Goal: Use online tool/utility: Use online tool/utility

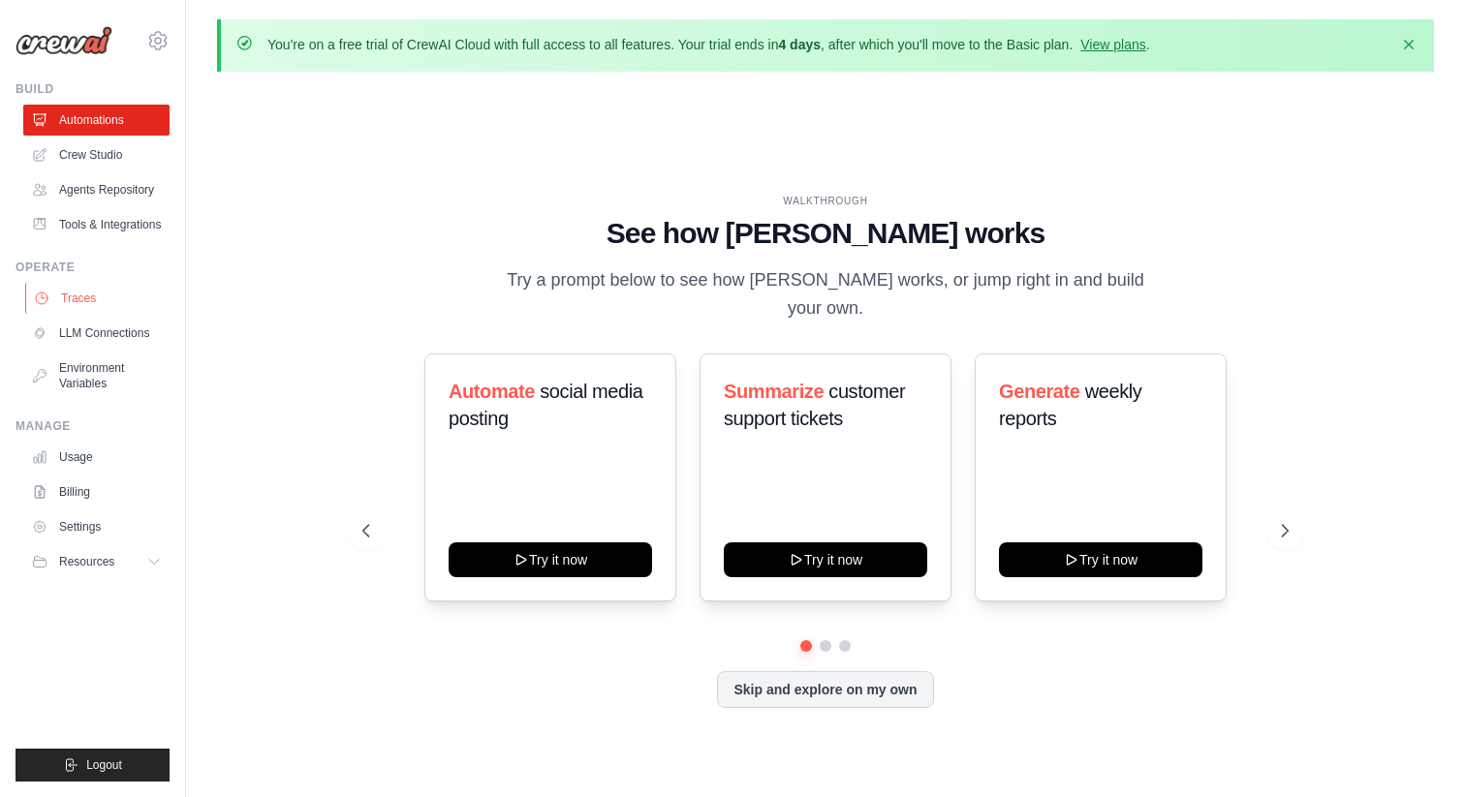
click at [72, 299] on link "Traces" at bounding box center [98, 298] width 146 height 31
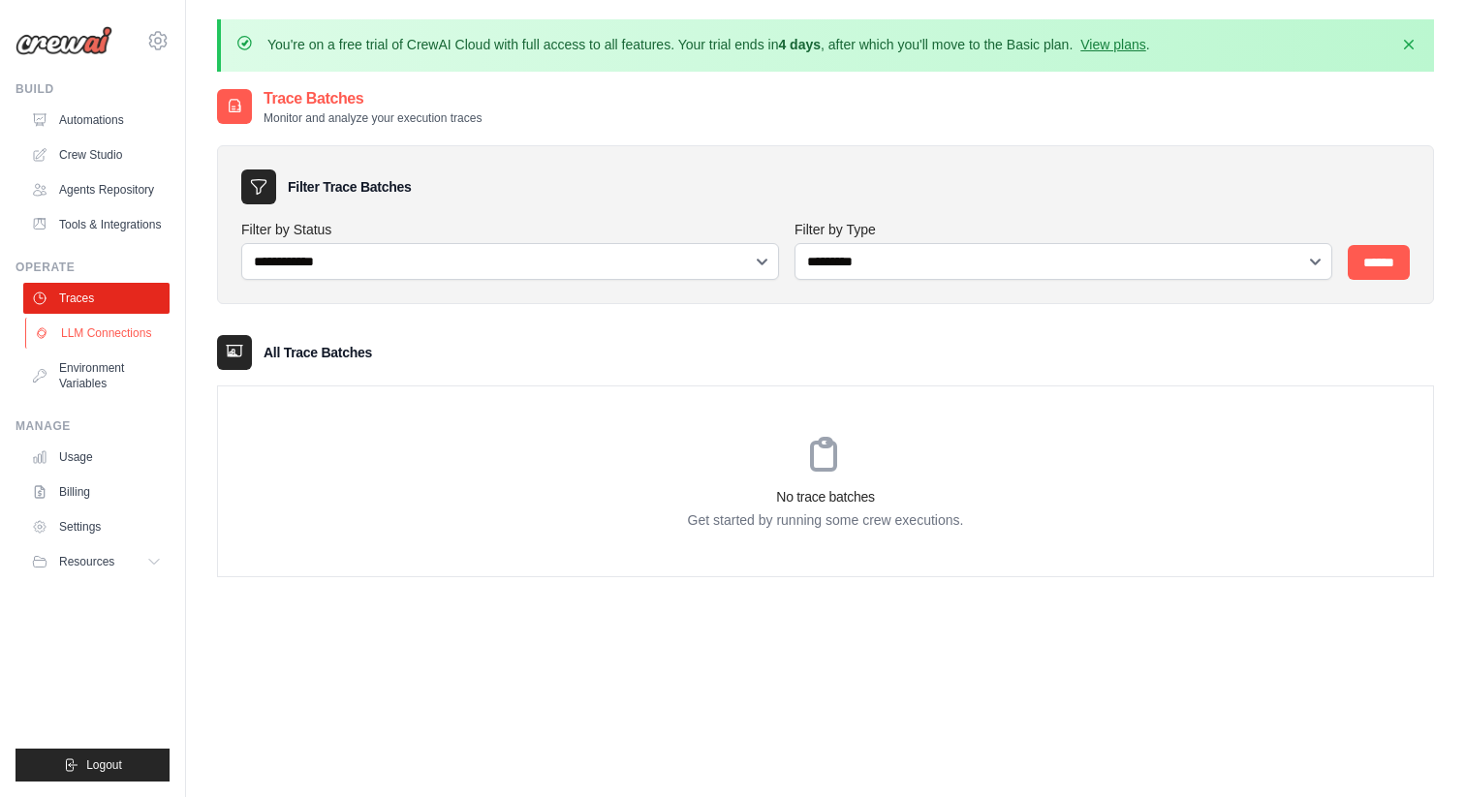
click at [121, 330] on link "LLM Connections" at bounding box center [98, 333] width 146 height 31
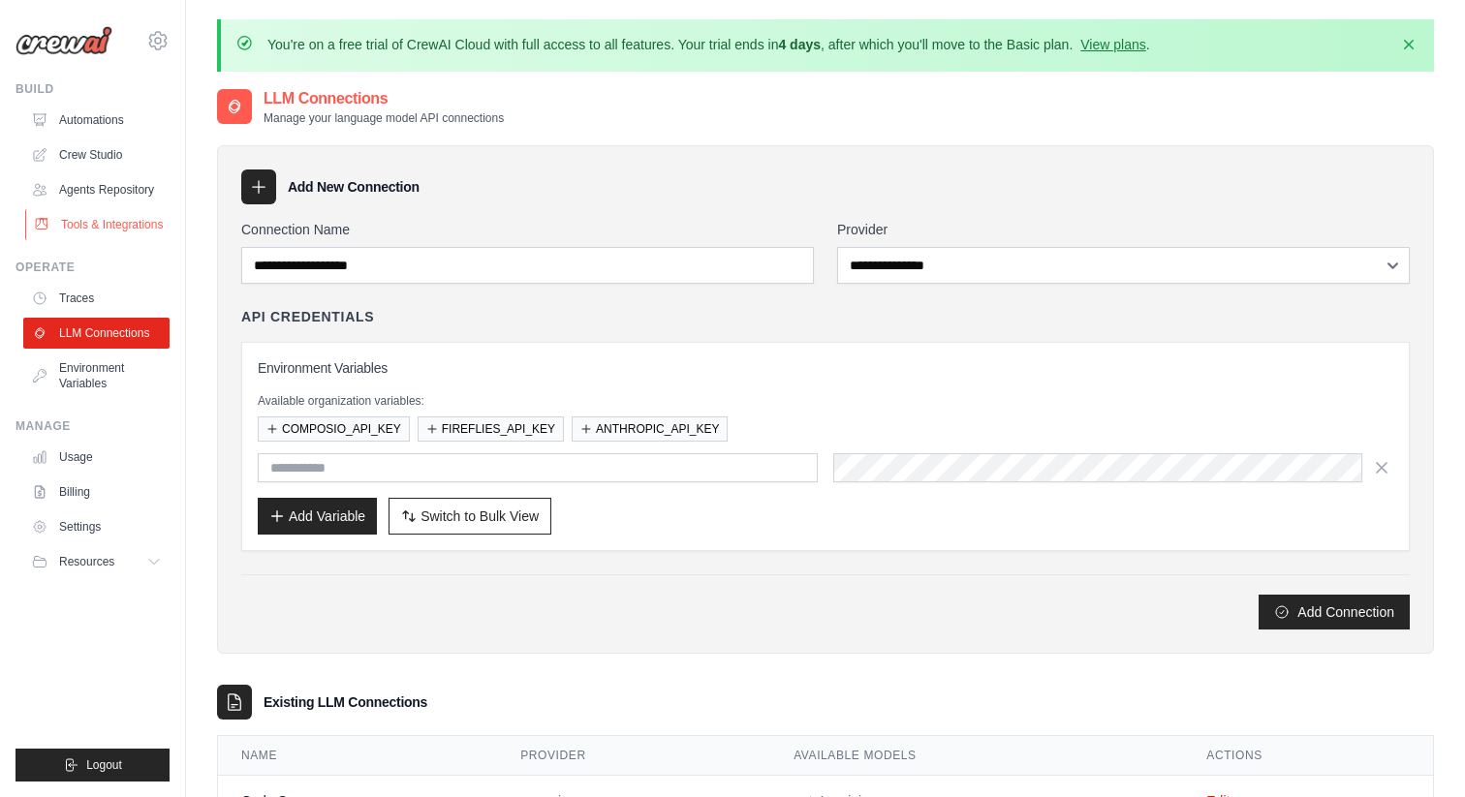
click at [113, 231] on link "Tools & Integrations" at bounding box center [98, 224] width 146 height 31
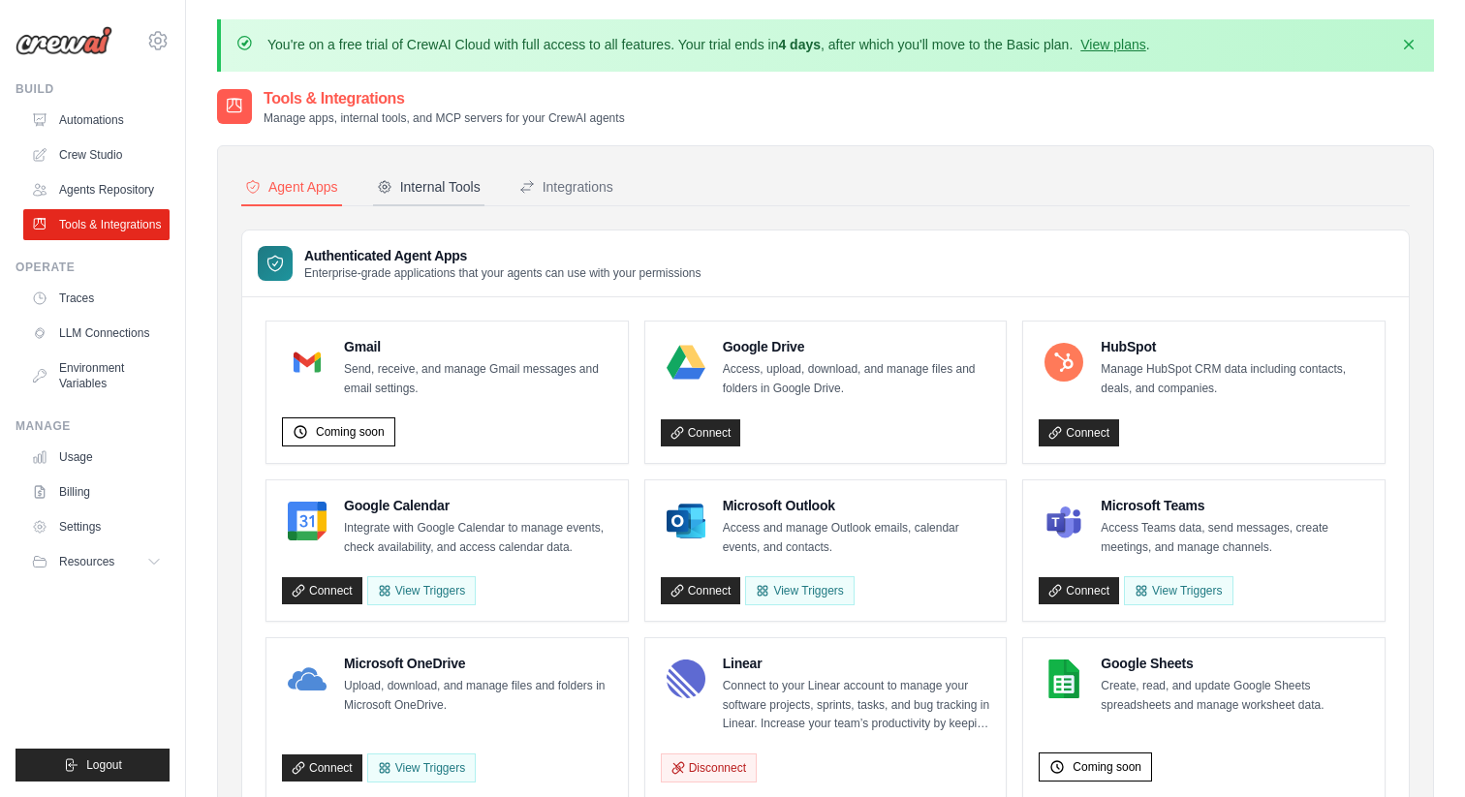
click at [411, 181] on div "Internal Tools" at bounding box center [429, 186] width 104 height 19
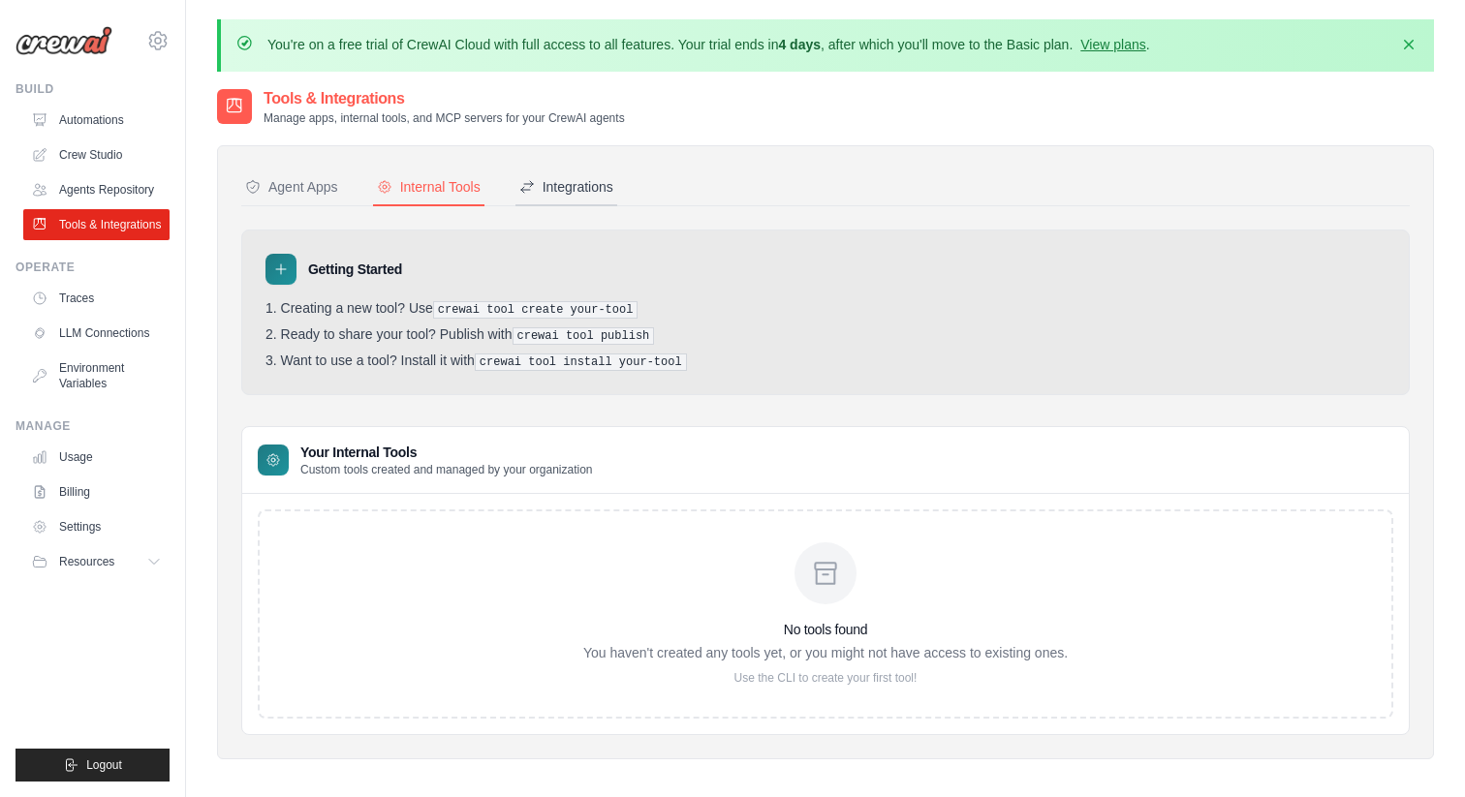
click at [565, 183] on div "Integrations" at bounding box center [566, 186] width 94 height 19
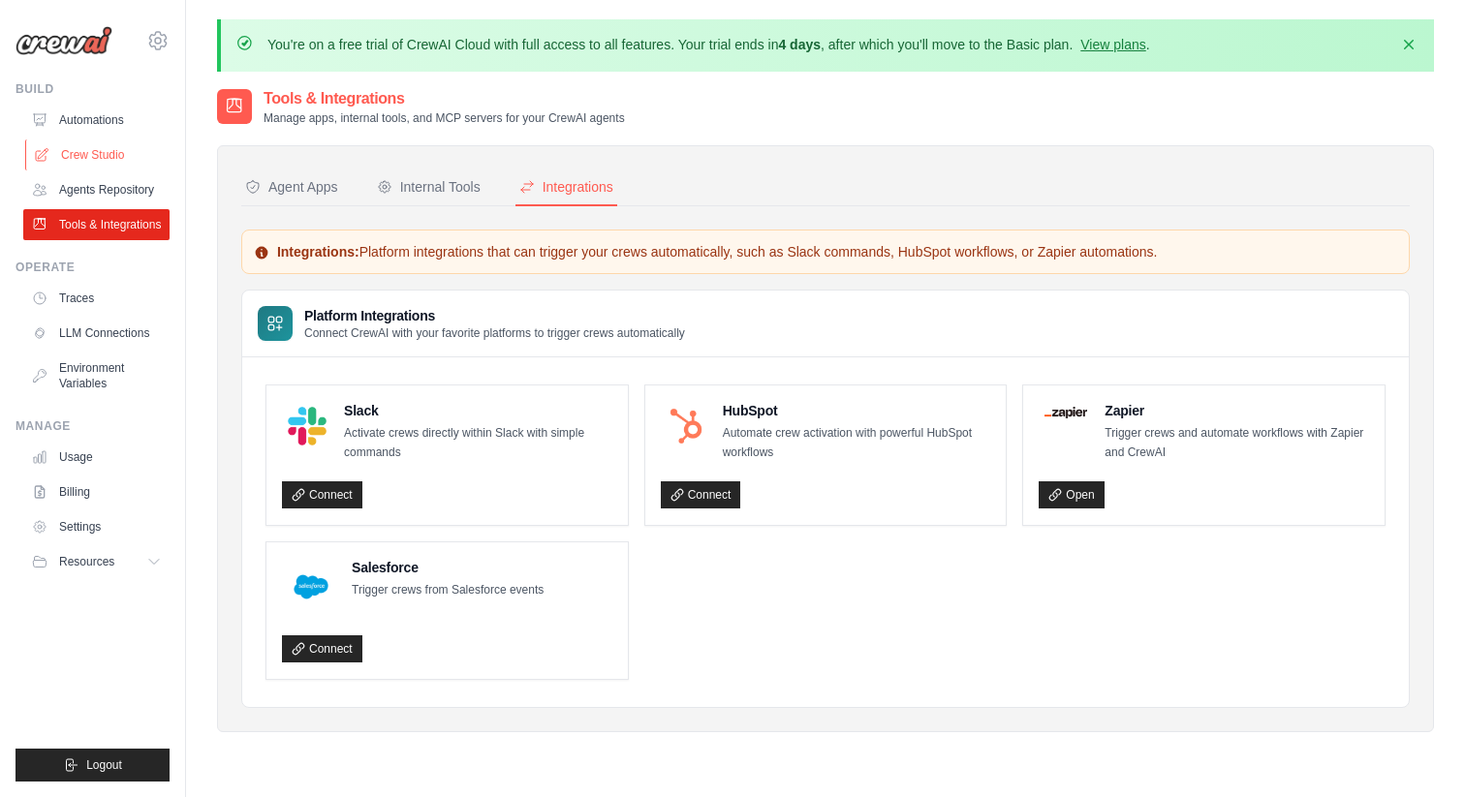
click at [112, 159] on link "Crew Studio" at bounding box center [98, 155] width 146 height 31
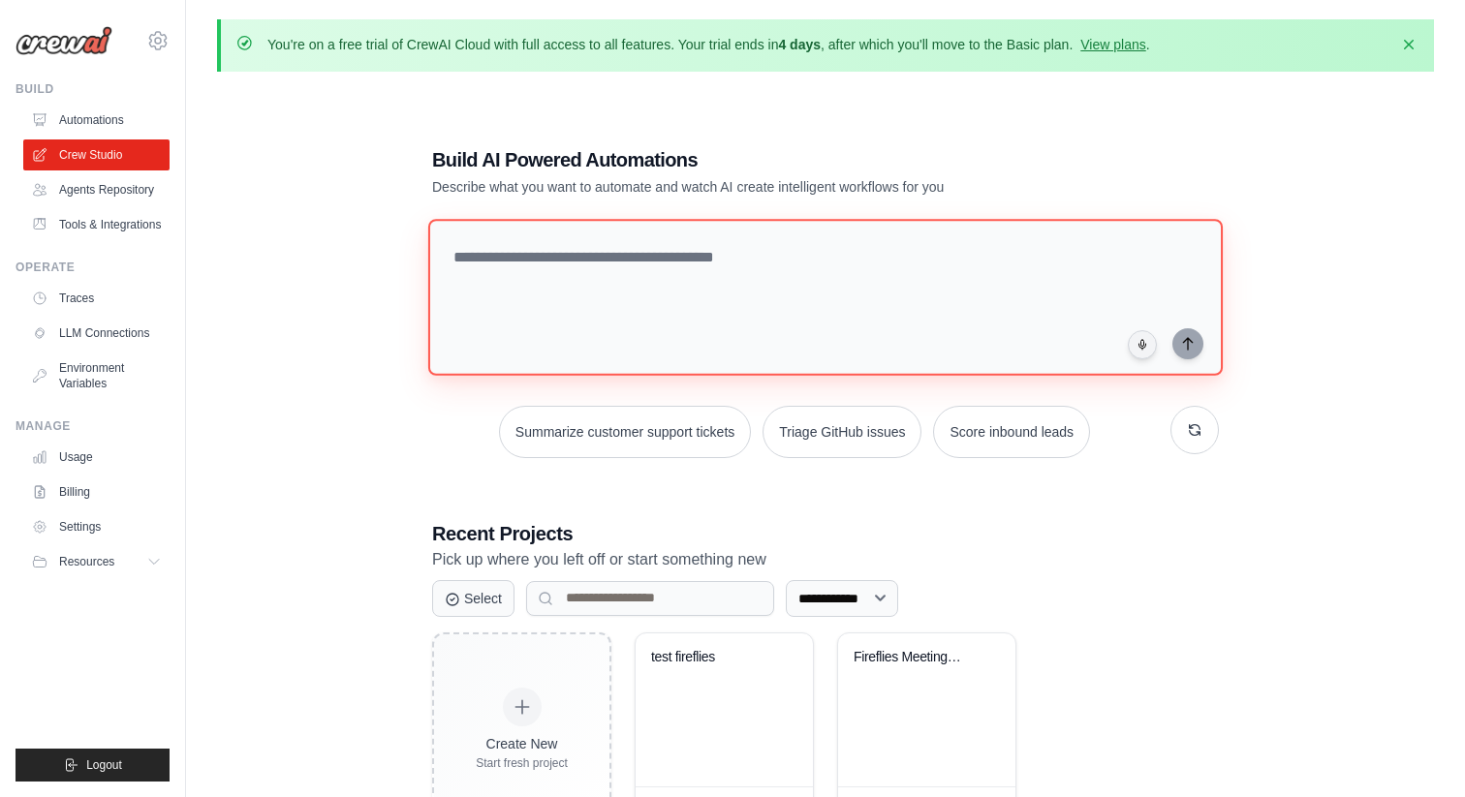
click at [588, 310] on textarea at bounding box center [825, 297] width 794 height 157
click at [891, 287] on textarea "**********" at bounding box center [829, 297] width 802 height 158
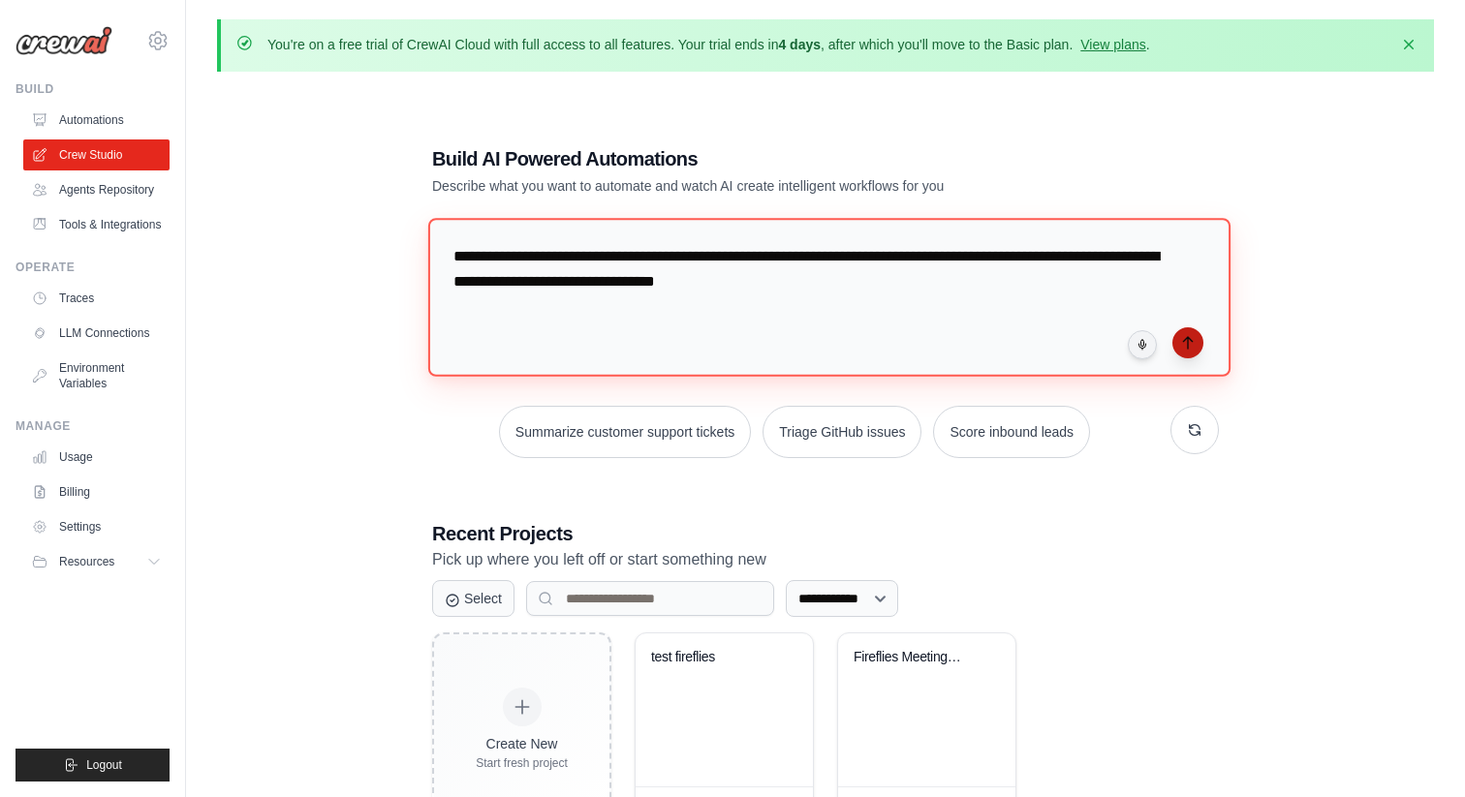
type textarea "**********"
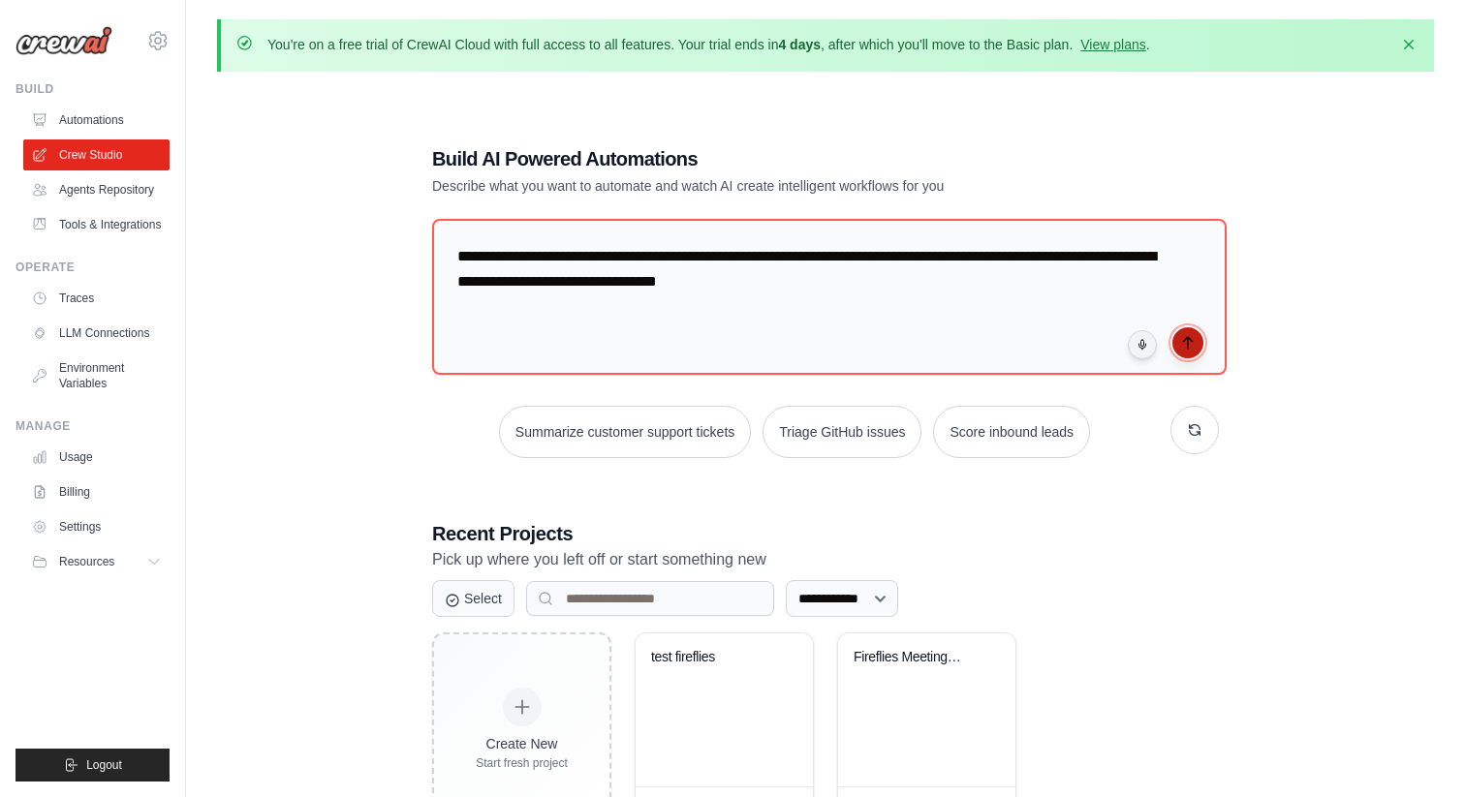
click at [1185, 345] on icon "submit" at bounding box center [1188, 343] width 16 height 16
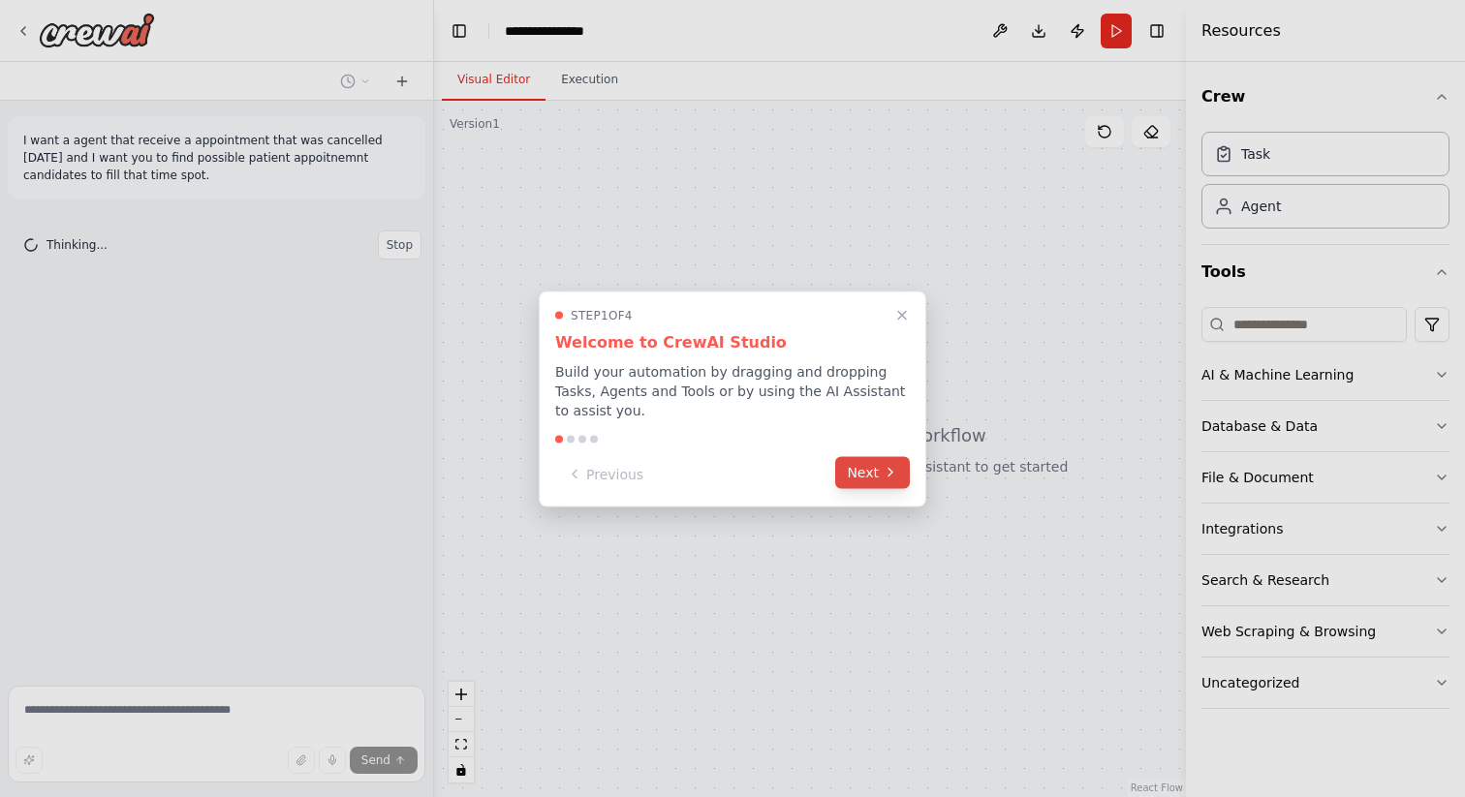
click at [891, 483] on button "Next" at bounding box center [872, 472] width 75 height 32
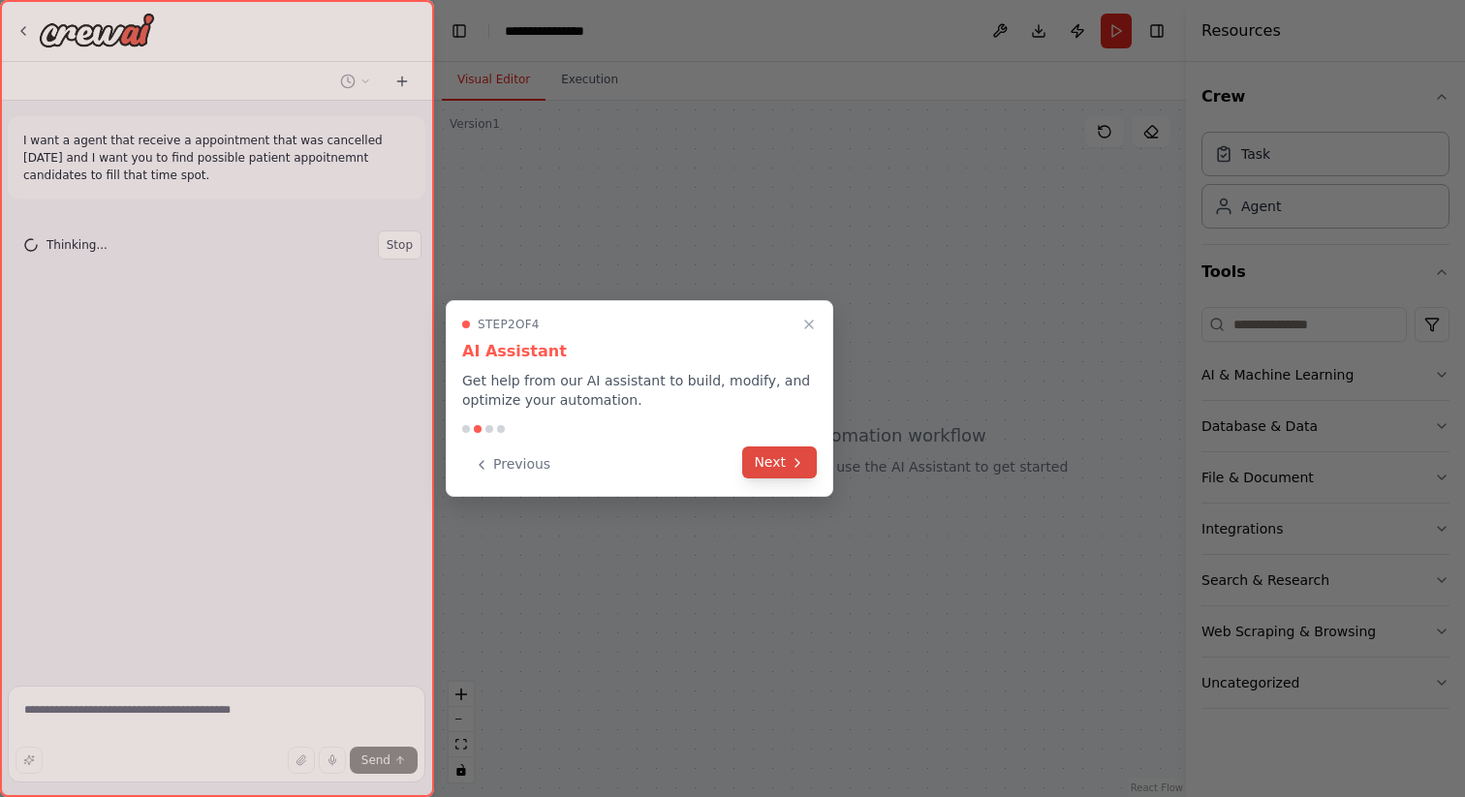
click at [797, 472] on button "Next" at bounding box center [779, 463] width 75 height 32
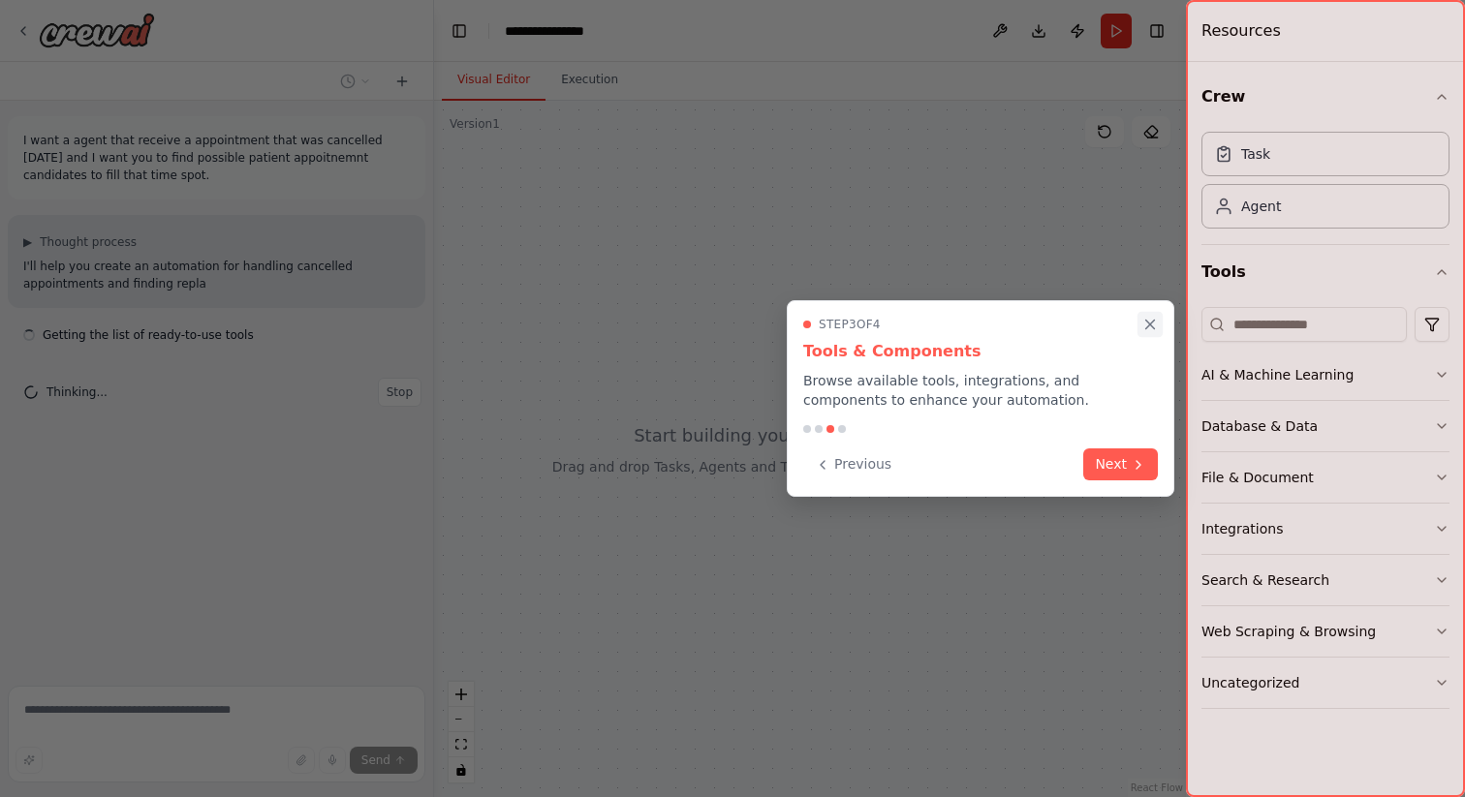
click at [1153, 328] on icon "Close walkthrough" at bounding box center [1150, 325] width 9 height 9
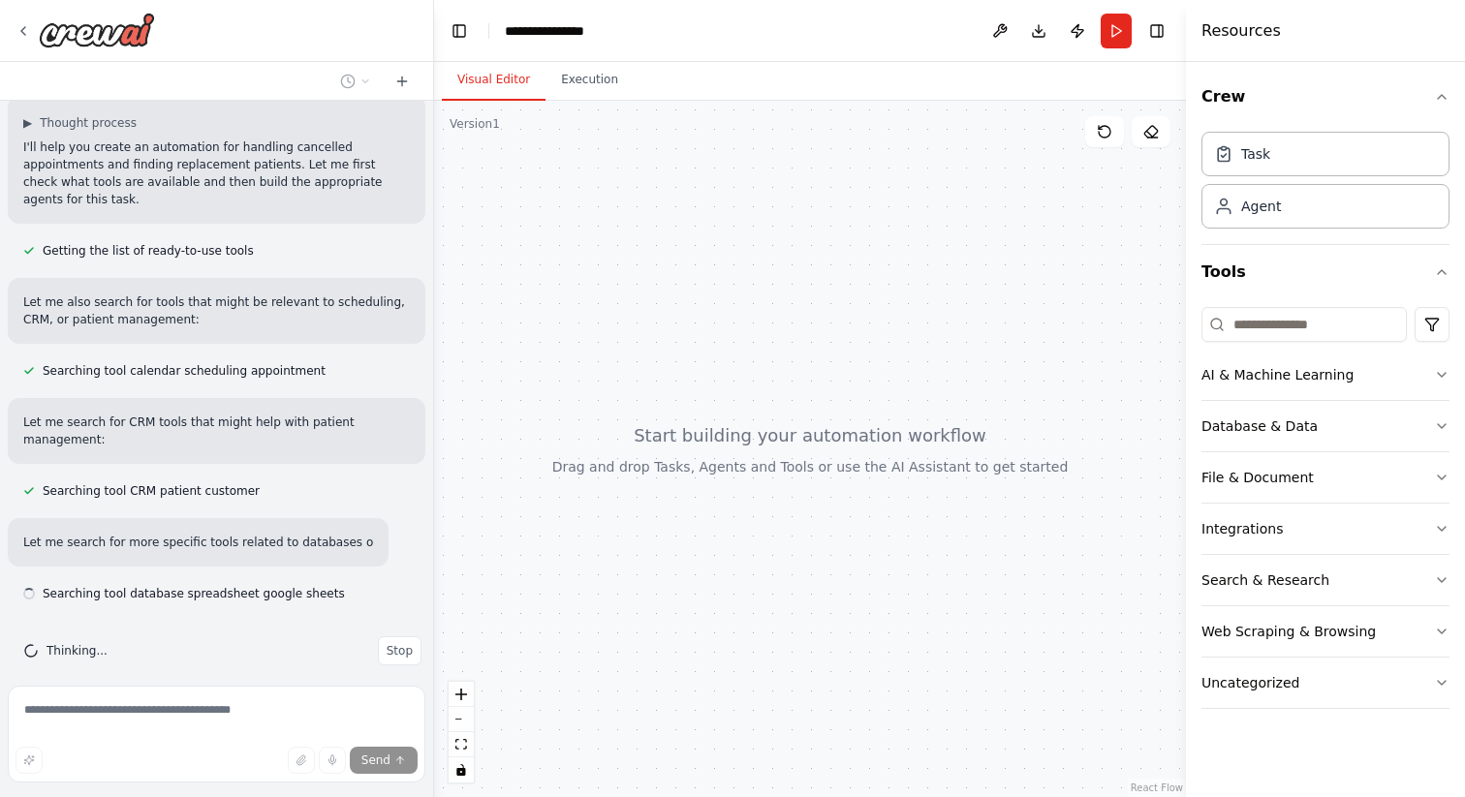
scroll to position [137, 0]
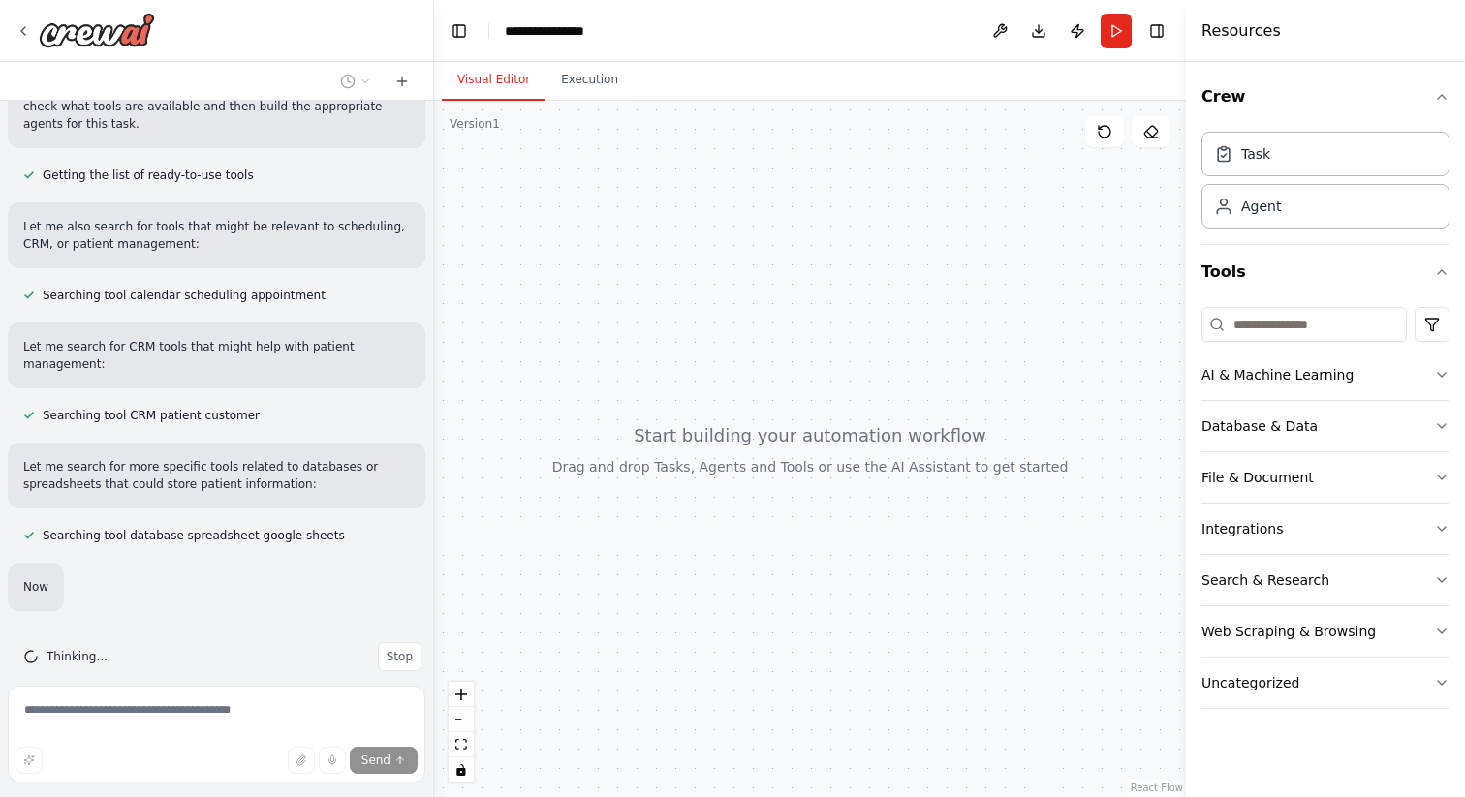
click at [209, 265] on div "I want a agent that receive a appointment that was cancelled today and I want y…" at bounding box center [216, 389] width 433 height 577
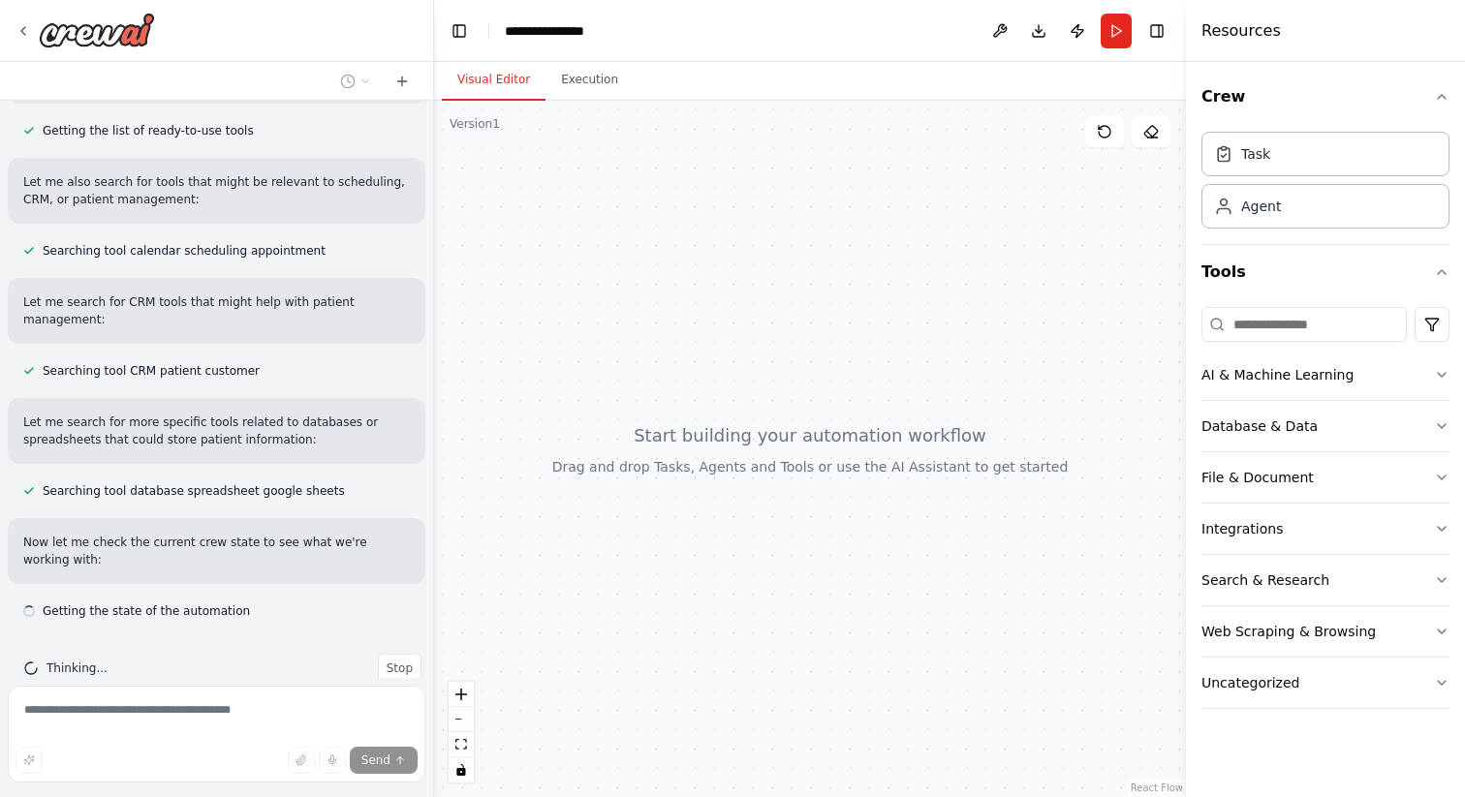
scroll to position [257, 0]
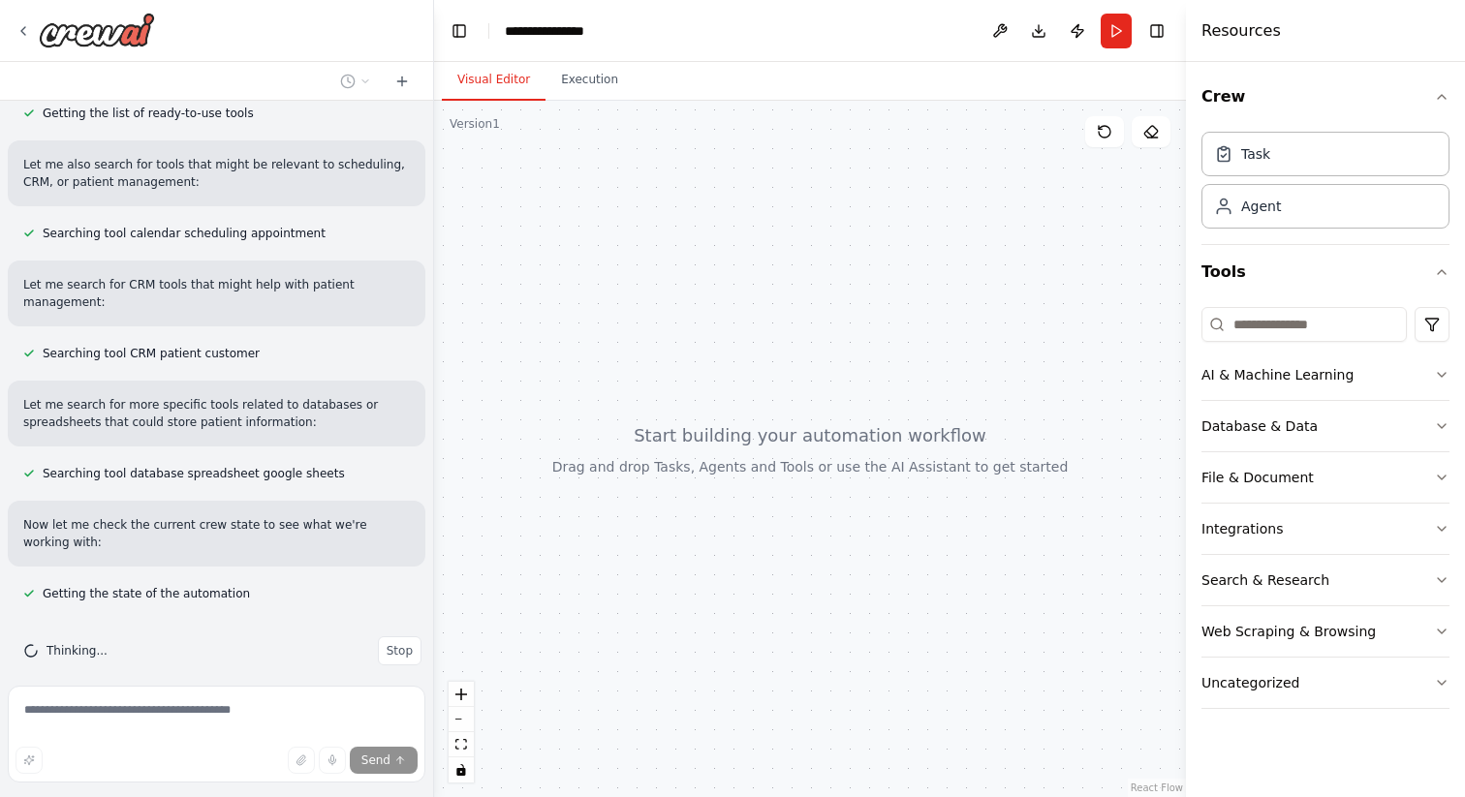
click at [815, 403] on div at bounding box center [810, 449] width 752 height 697
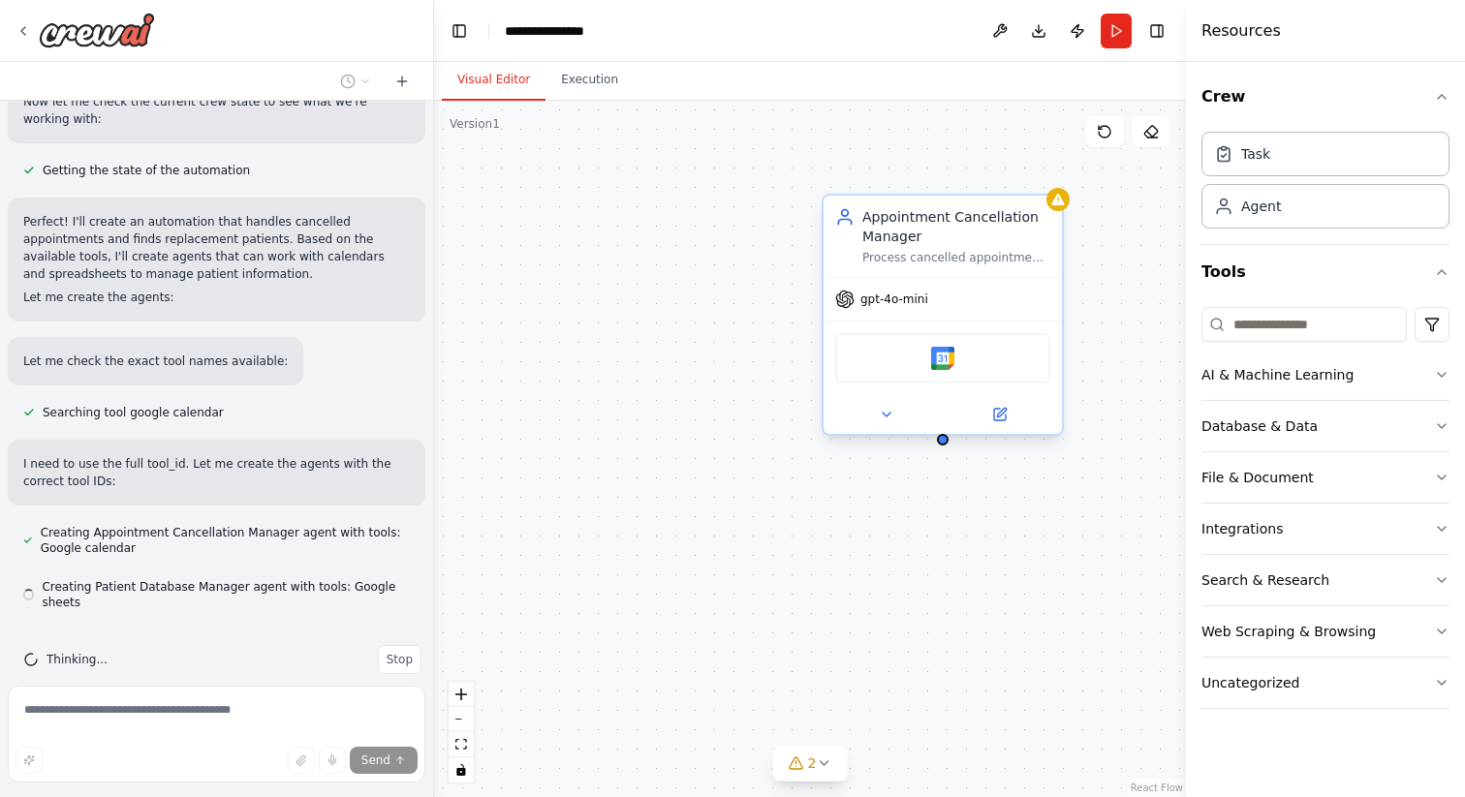
scroll to position [689, 0]
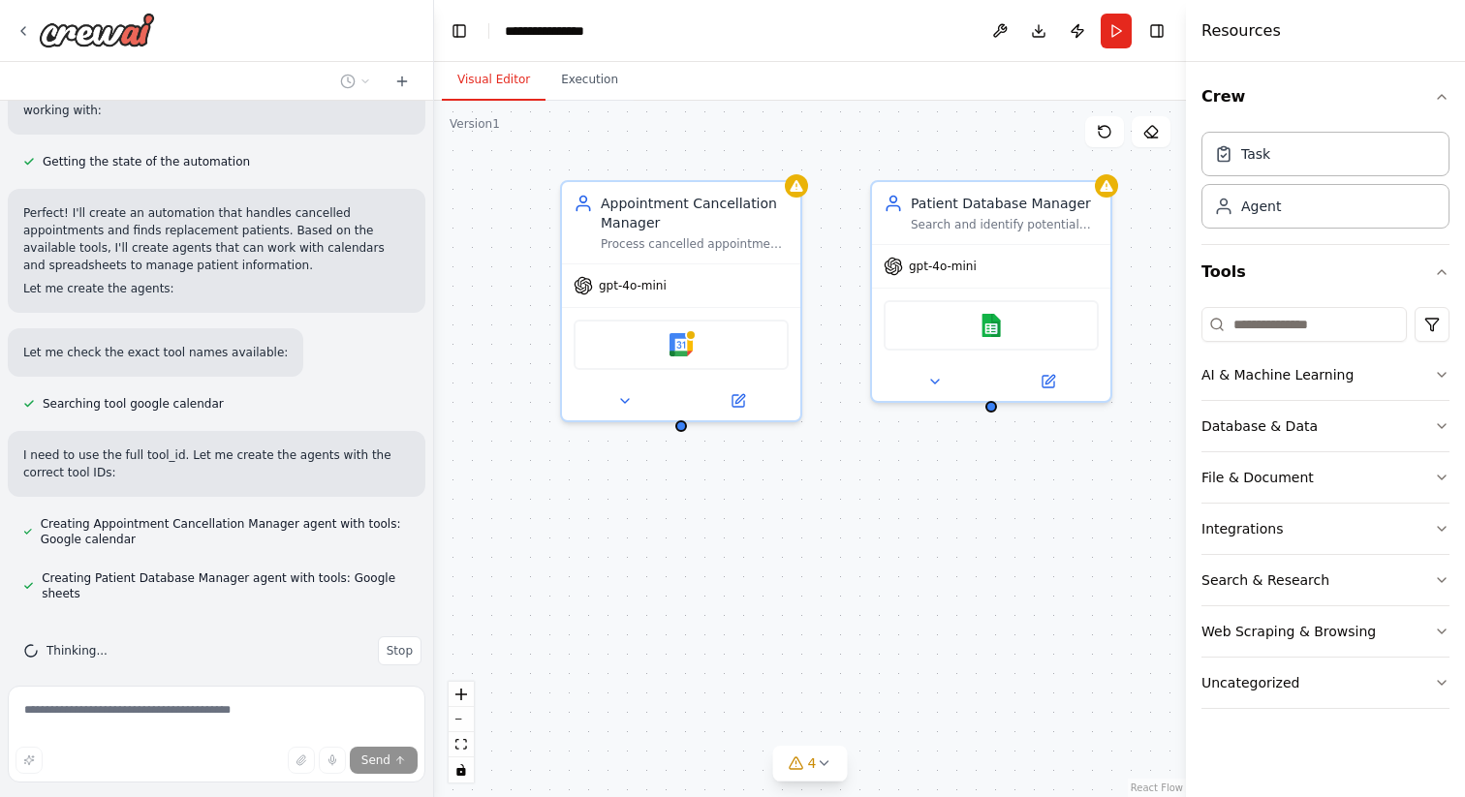
drag, startPoint x: 1119, startPoint y: 607, endPoint x: 861, endPoint y: 589, distance: 258.3
click at [861, 589] on div "Appointment Cancellation Manager Process cancelled appointments for {appointmen…" at bounding box center [810, 449] width 752 height 697
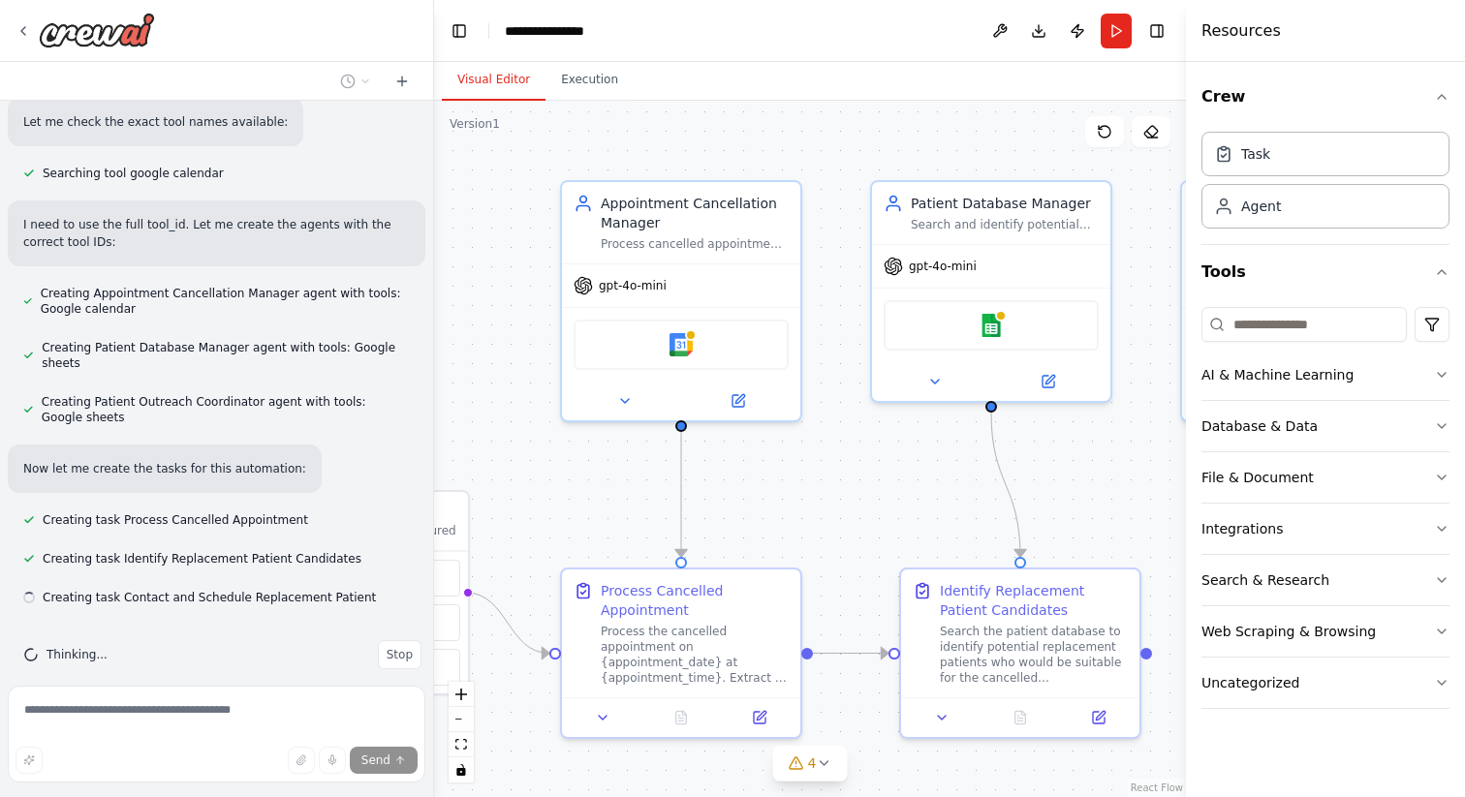
scroll to position [923, 0]
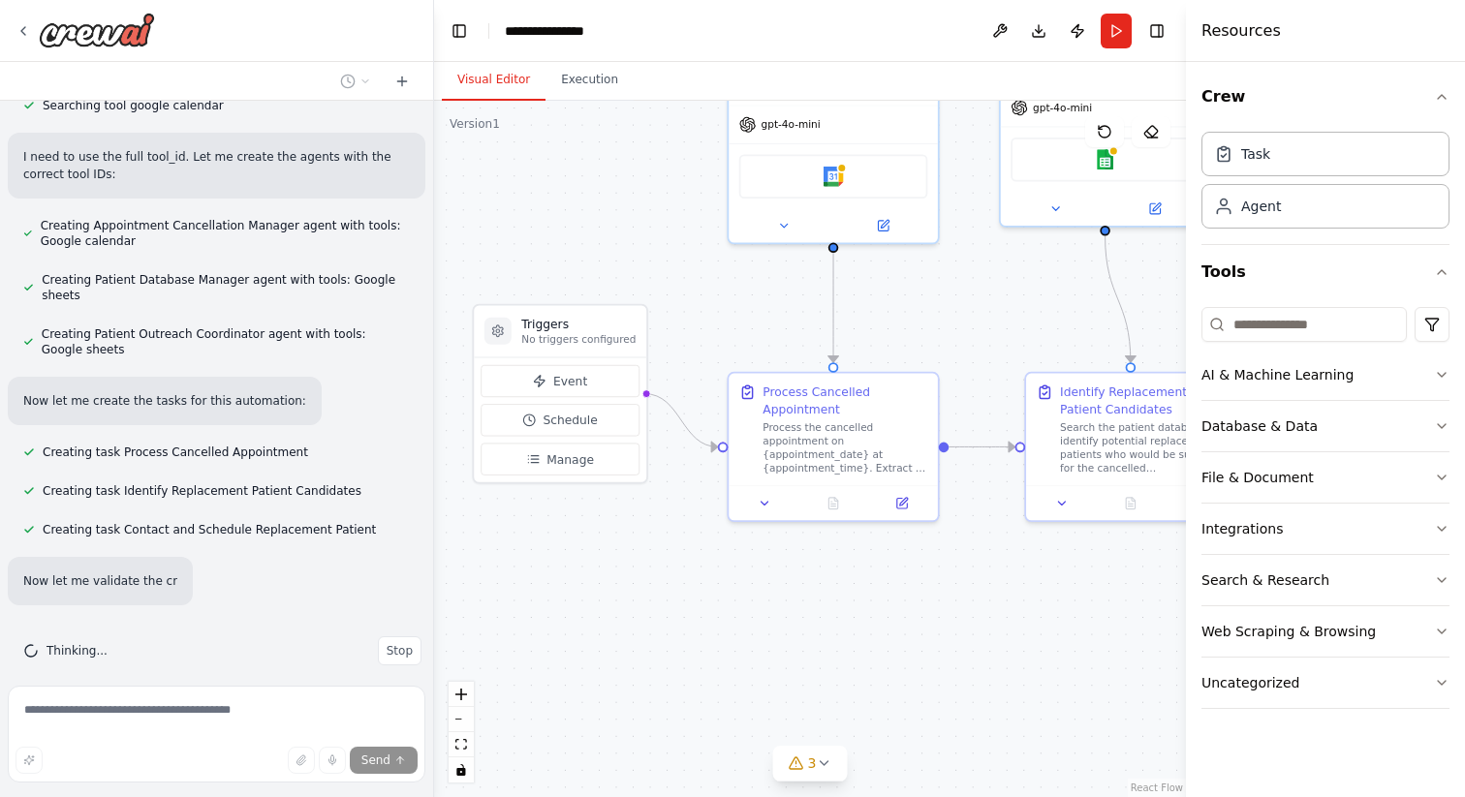
drag, startPoint x: 837, startPoint y: 467, endPoint x: 965, endPoint y: 291, distance: 217.8
click at [965, 291] on div ".deletable-edge-delete-btn { width: 20px; height: 20px; border: 0px solid #ffff…" at bounding box center [810, 449] width 752 height 697
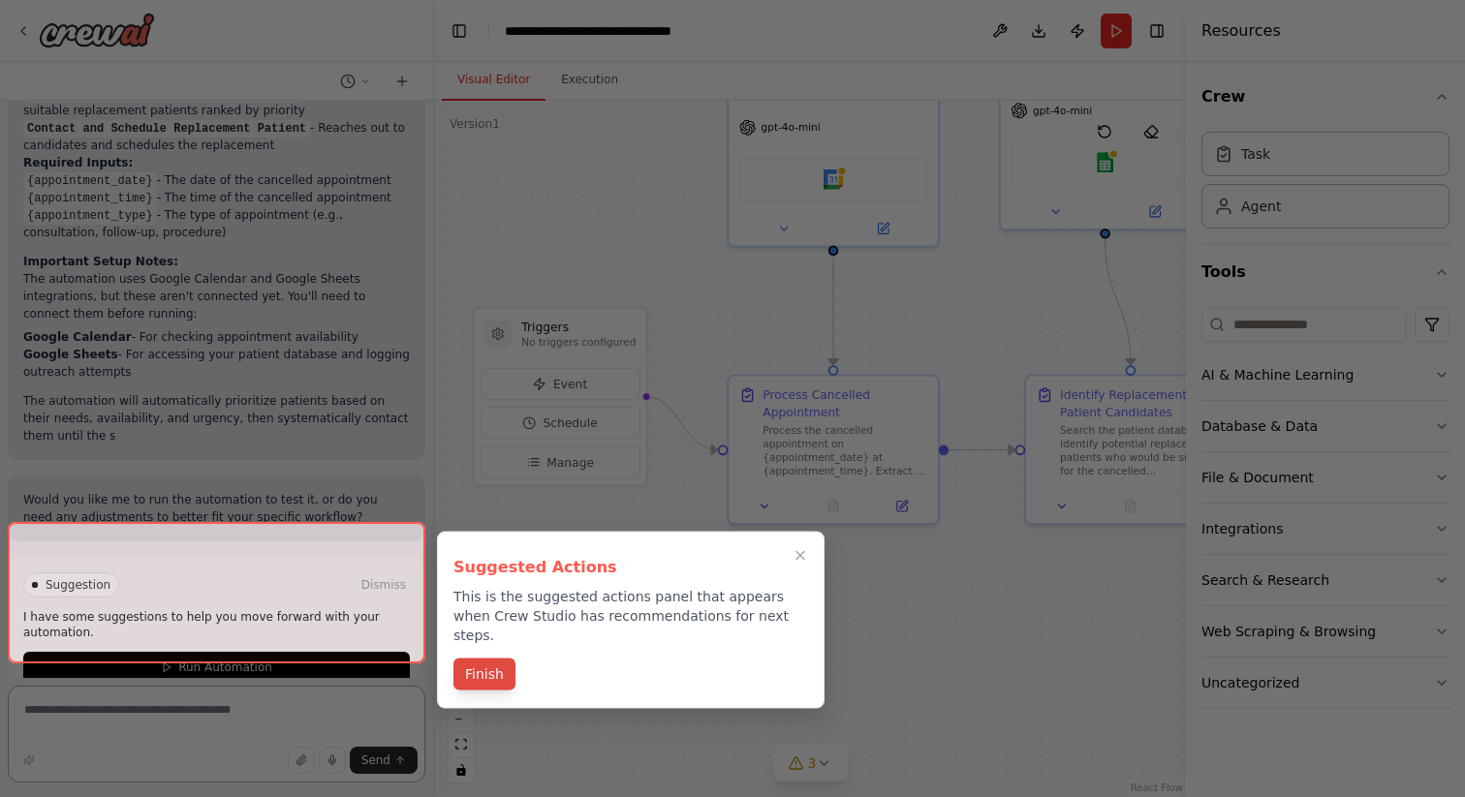
scroll to position [1867, 0]
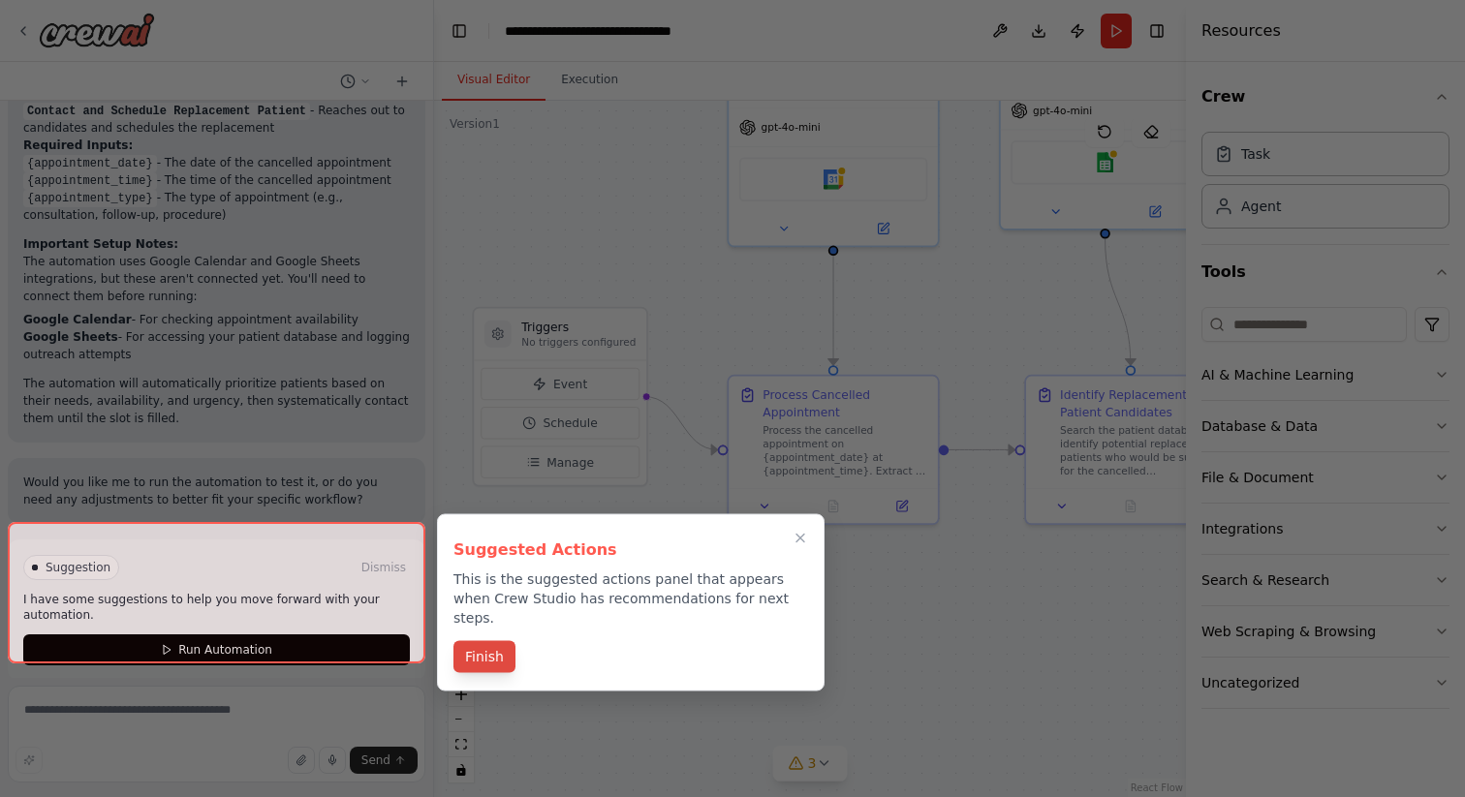
click at [484, 641] on button "Finish" at bounding box center [484, 657] width 62 height 32
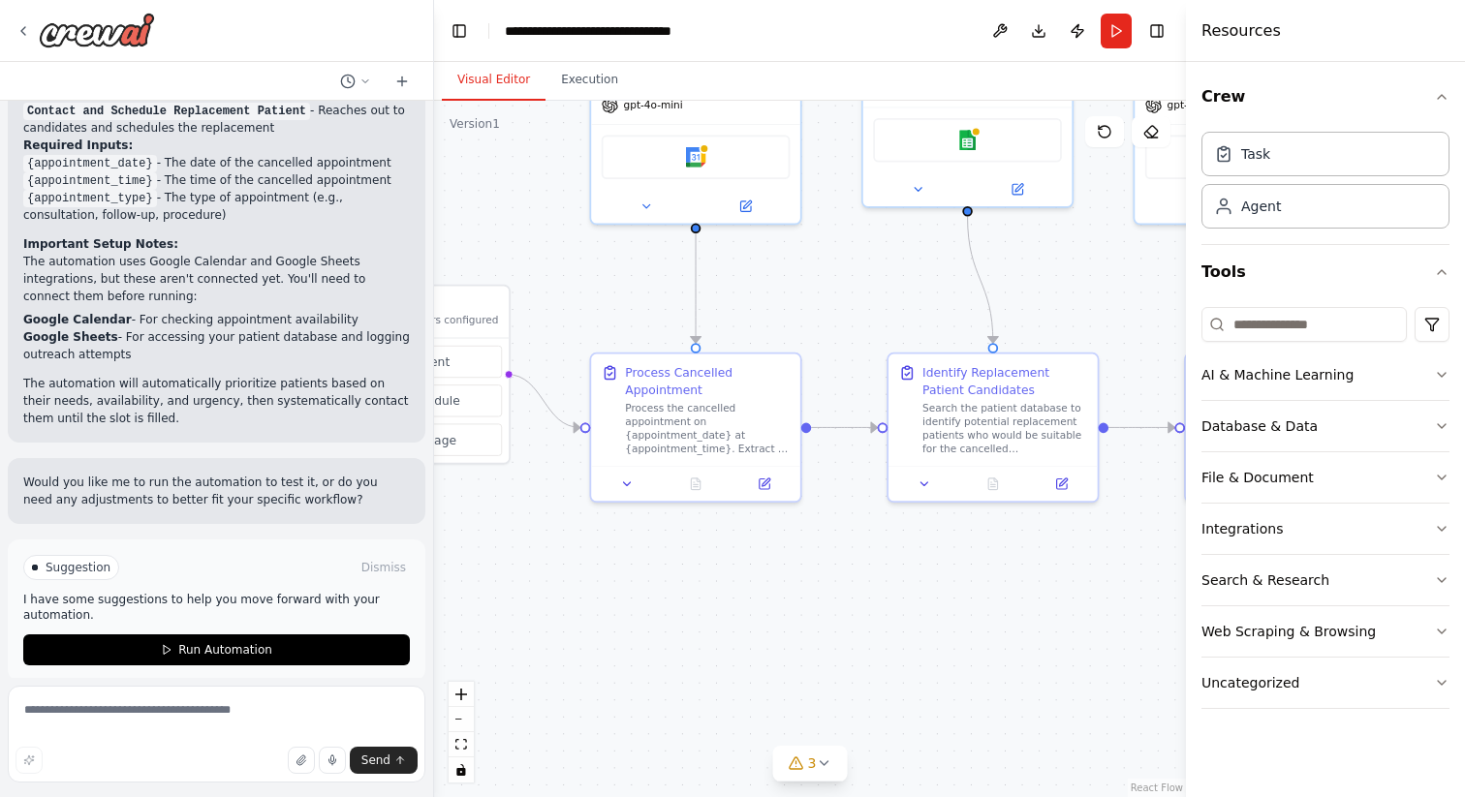
drag, startPoint x: 1023, startPoint y: 632, endPoint x: 865, endPoint y: 601, distance: 160.9
click at [864, 601] on div ".deletable-edge-delete-btn { width: 20px; height: 20px; border: 0px solid #ffff…" at bounding box center [810, 449] width 752 height 697
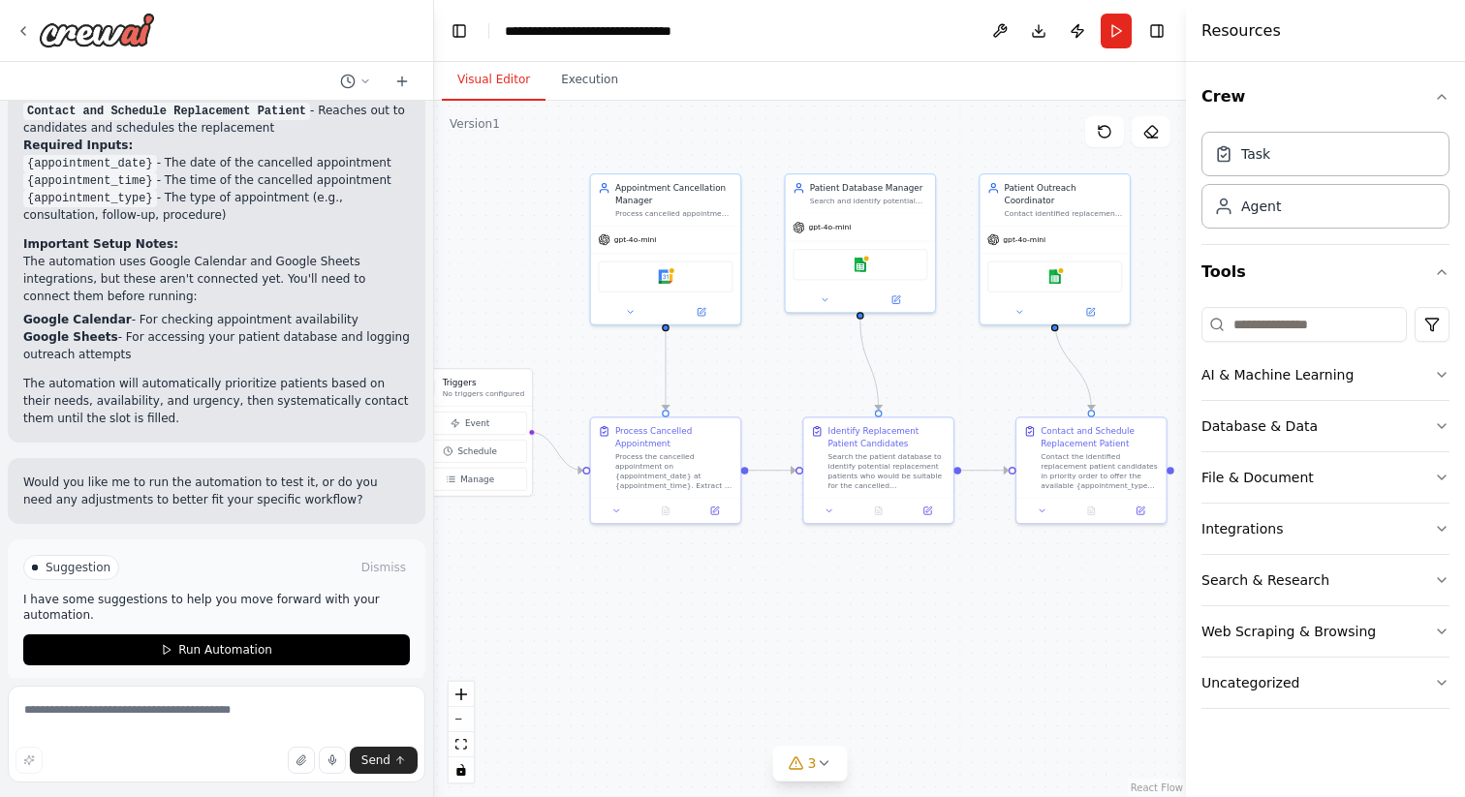
drag, startPoint x: 811, startPoint y: 602, endPoint x: 703, endPoint y: 602, distance: 107.5
click at [703, 602] on div ".deletable-edge-delete-btn { width: 20px; height: 20px; border: 0px solid #ffff…" at bounding box center [810, 449] width 752 height 697
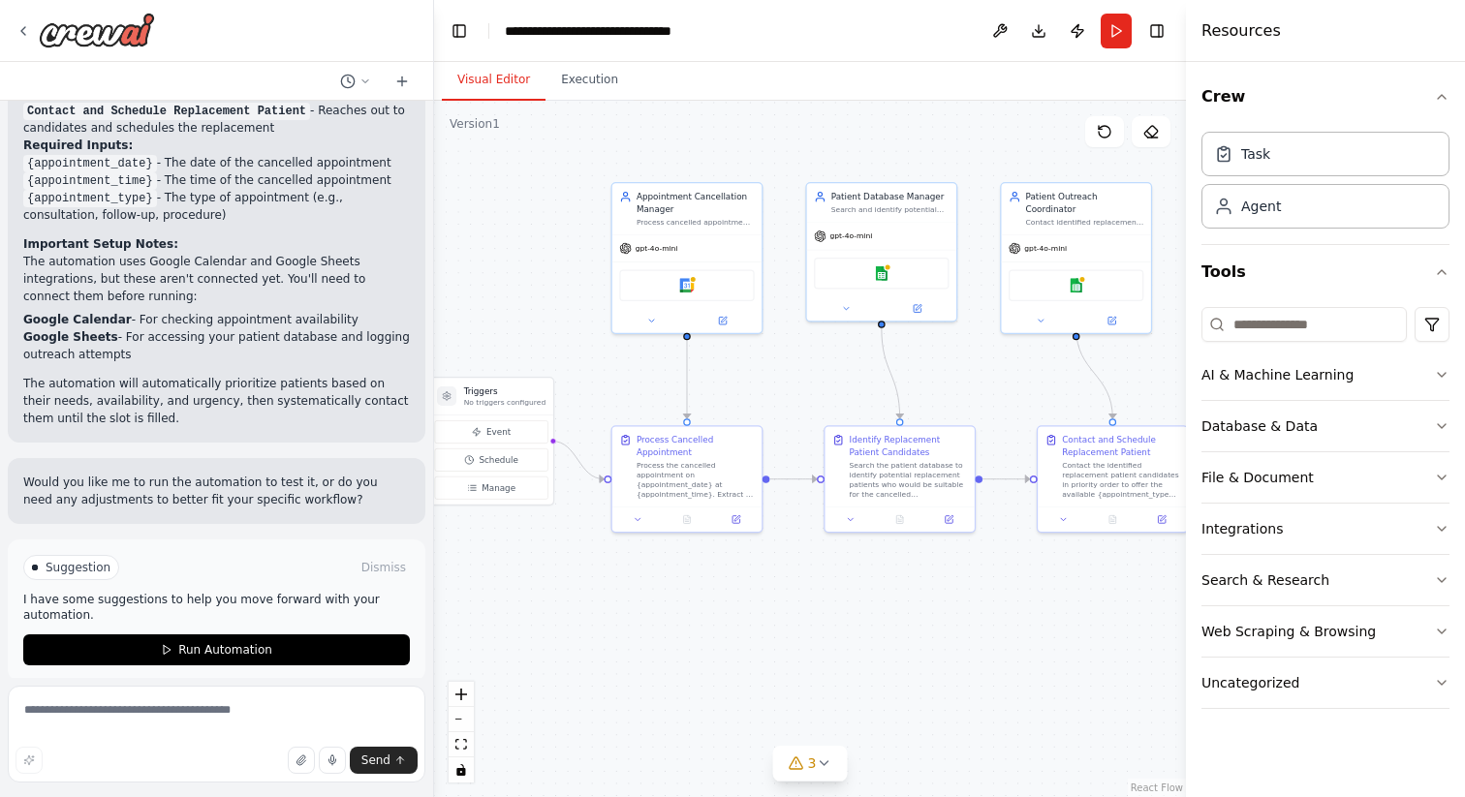
drag, startPoint x: 907, startPoint y: 625, endPoint x: 973, endPoint y: 634, distance: 66.5
click at [973, 634] on div ".deletable-edge-delete-btn { width: 20px; height: 20px; border: 0px solid #ffff…" at bounding box center [810, 449] width 752 height 697
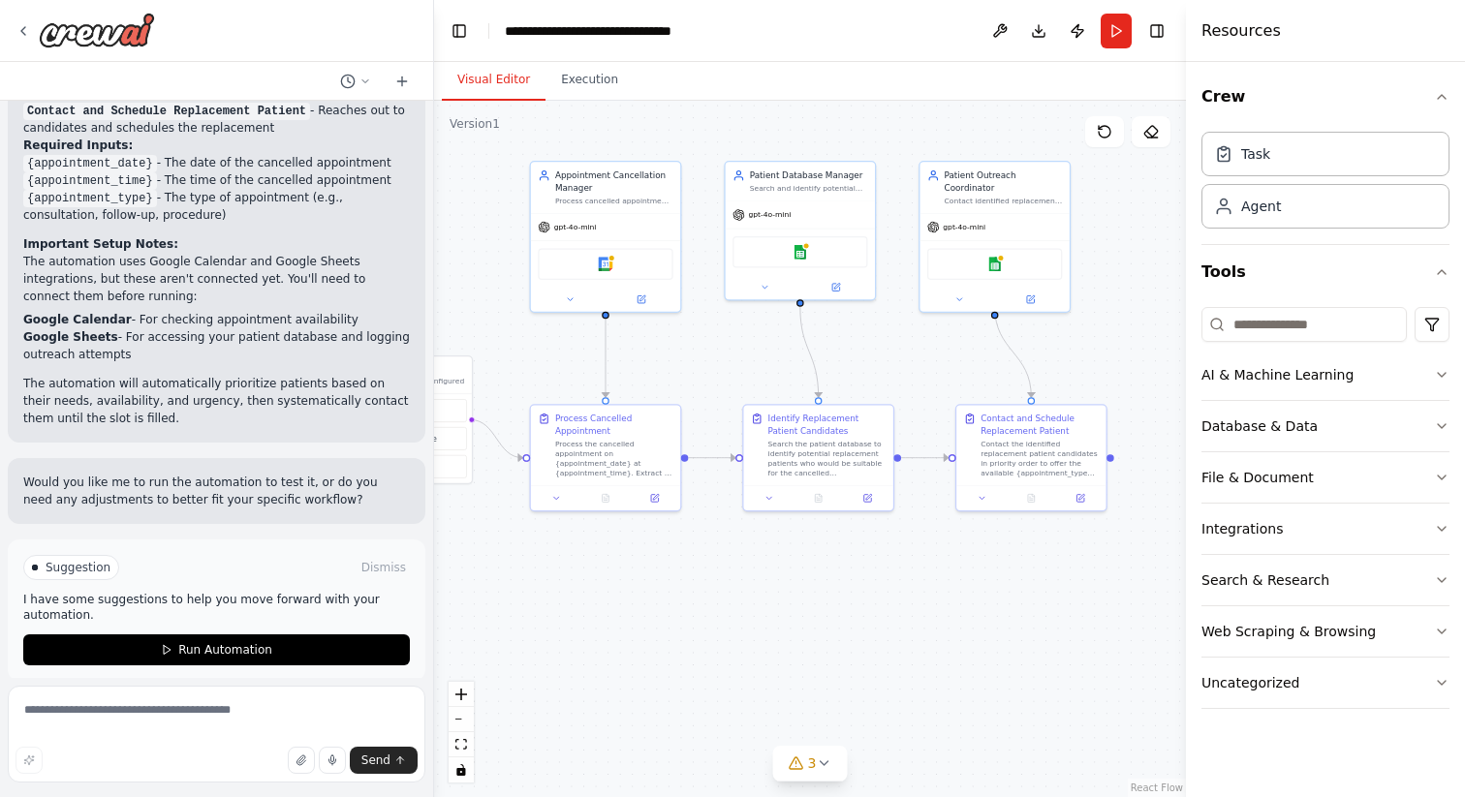
drag, startPoint x: 895, startPoint y: 663, endPoint x: 815, endPoint y: 641, distance: 83.2
click at [815, 641] on div ".deletable-edge-delete-btn { width: 20px; height: 20px; border: 0px solid #ffff…" at bounding box center [810, 449] width 752 height 697
click at [608, 444] on div "Process the cancelled appointment on {appointment_date} at {appointment_time}. …" at bounding box center [615, 456] width 118 height 39
click at [664, 498] on button at bounding box center [656, 495] width 42 height 15
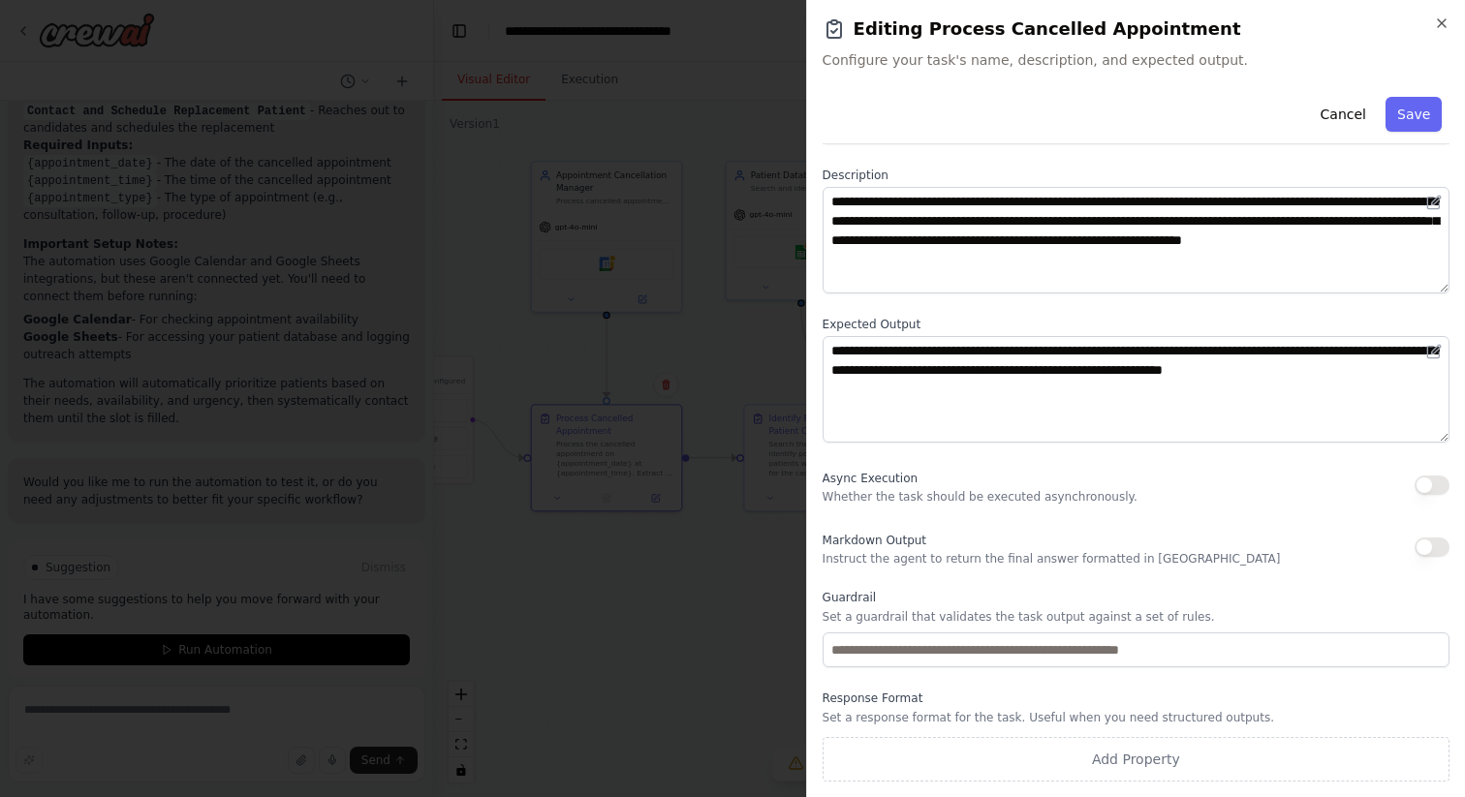
scroll to position [0, 0]
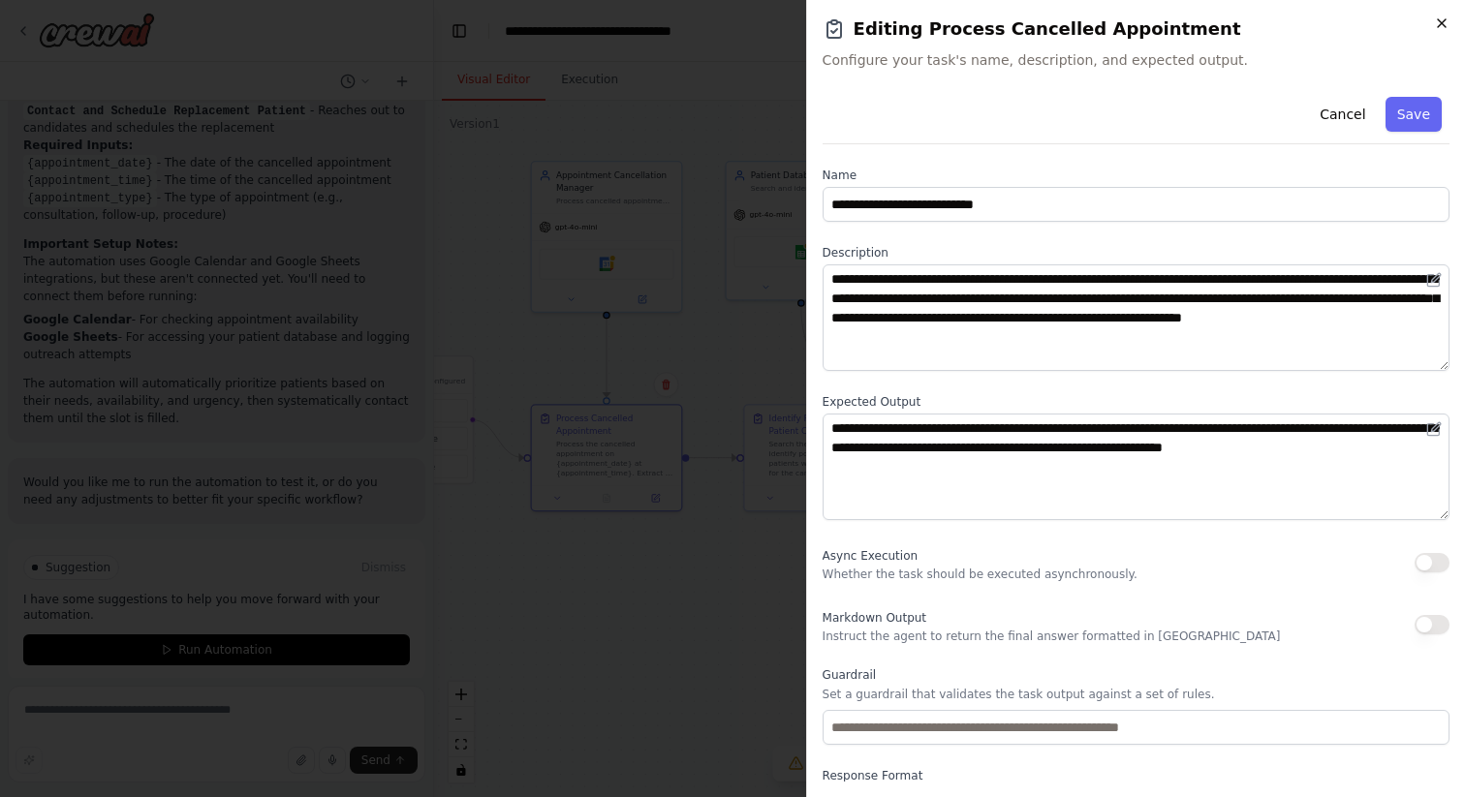
click at [1445, 23] on icon "button" at bounding box center [1442, 24] width 16 height 16
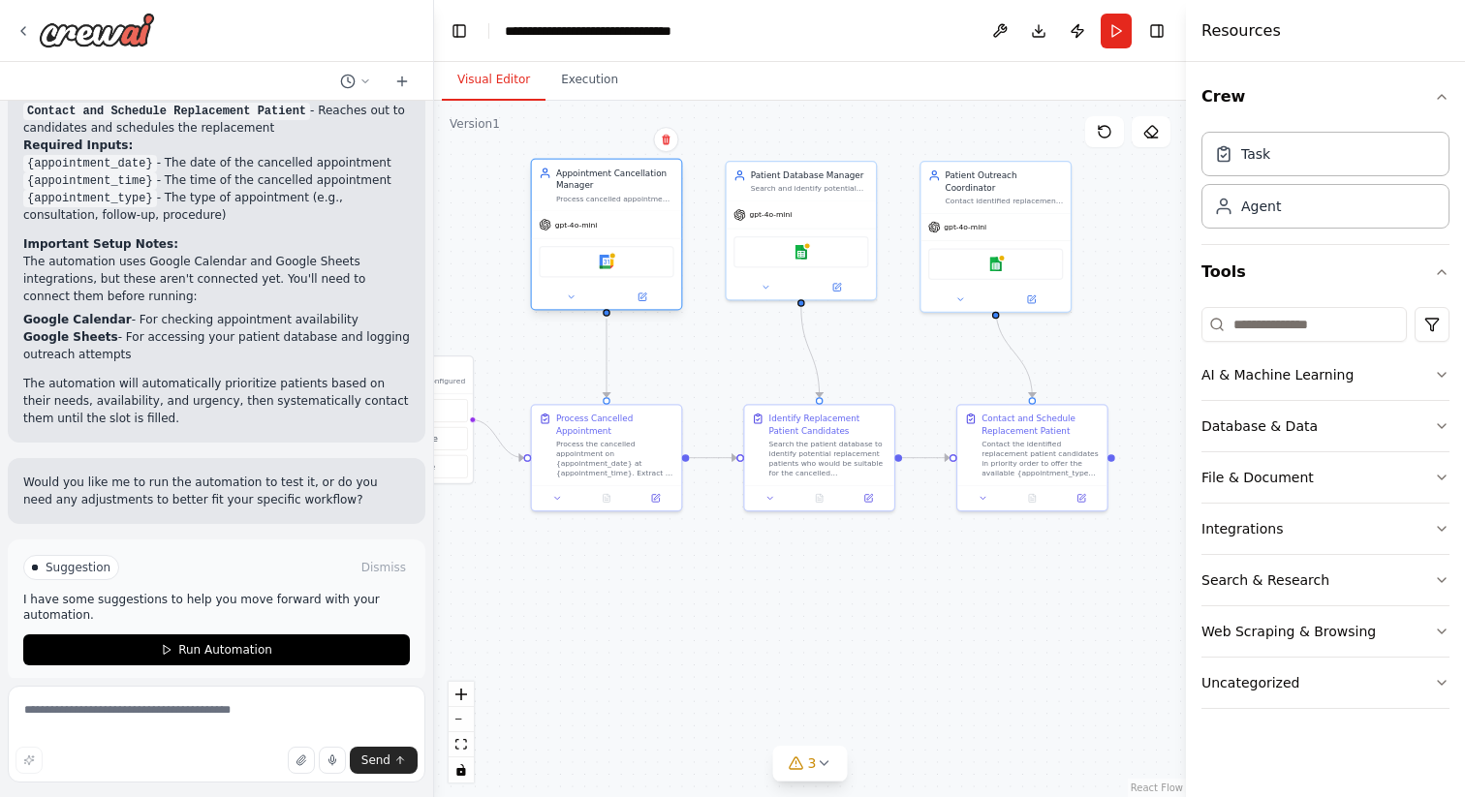
click at [621, 188] on div "Appointment Cancellation Manager" at bounding box center [615, 179] width 118 height 24
click at [720, 571] on div ".deletable-edge-delete-btn { width: 20px; height: 20px; border: 0px solid #ffff…" at bounding box center [810, 449] width 752 height 697
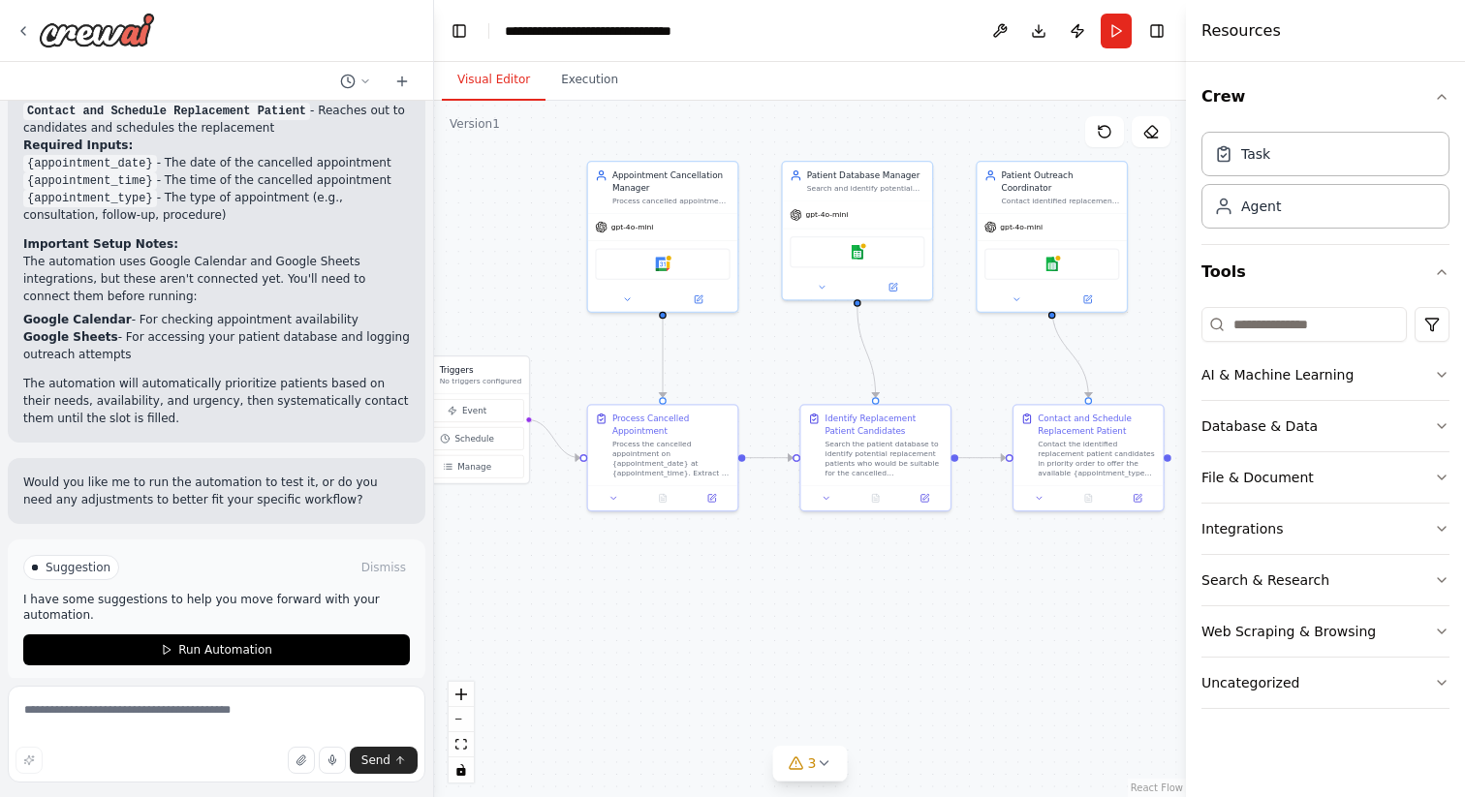
drag, startPoint x: 747, startPoint y: 571, endPoint x: 817, endPoint y: 570, distance: 69.8
click at [817, 570] on div ".deletable-edge-delete-btn { width: 20px; height: 20px; border: 0px solid #ffff…" at bounding box center [810, 449] width 752 height 697
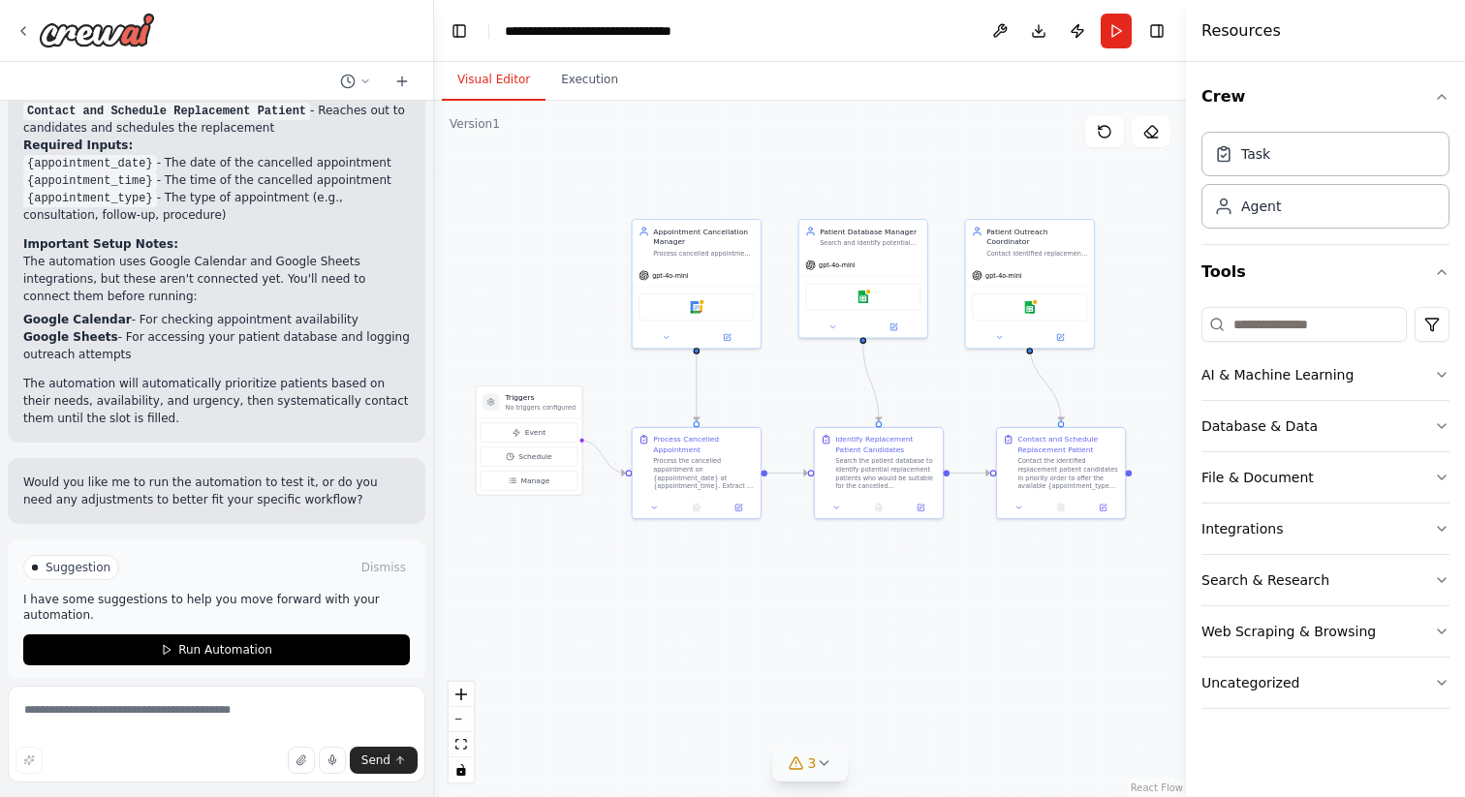
click at [810, 756] on span "3" at bounding box center [812, 763] width 9 height 19
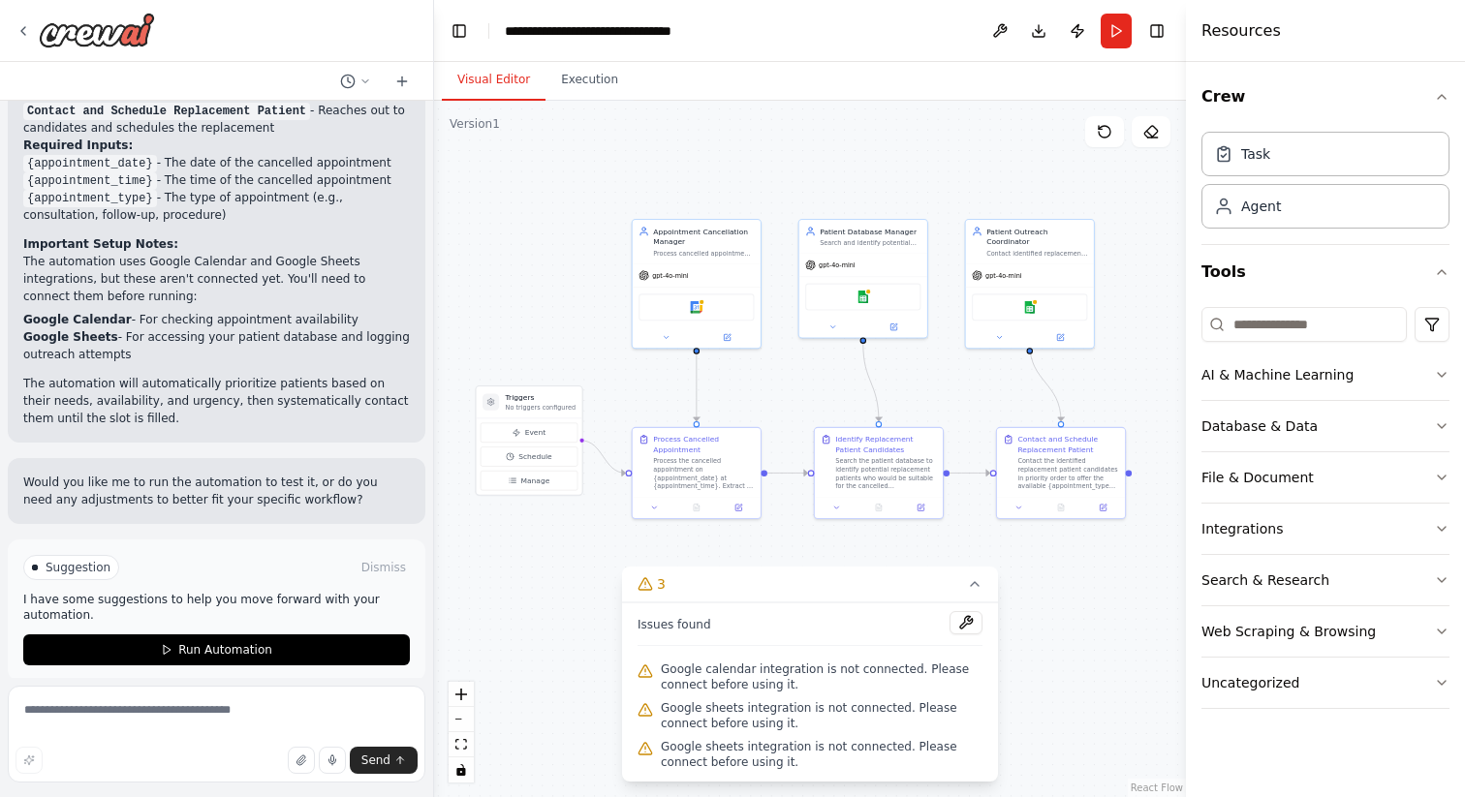
click at [599, 623] on div ".deletable-edge-delete-btn { width: 20px; height: 20px; border: 0px solid #ffff…" at bounding box center [810, 449] width 752 height 697
click at [836, 549] on div ".deletable-edge-delete-btn { width: 20px; height: 20px; border: 0px solid #ffff…" at bounding box center [810, 449] width 752 height 697
click at [687, 474] on div "Process the cancelled appointment on {appointment_date} at {appointment_time}. …" at bounding box center [703, 471] width 101 height 33
click at [741, 509] on icon at bounding box center [738, 506] width 9 height 9
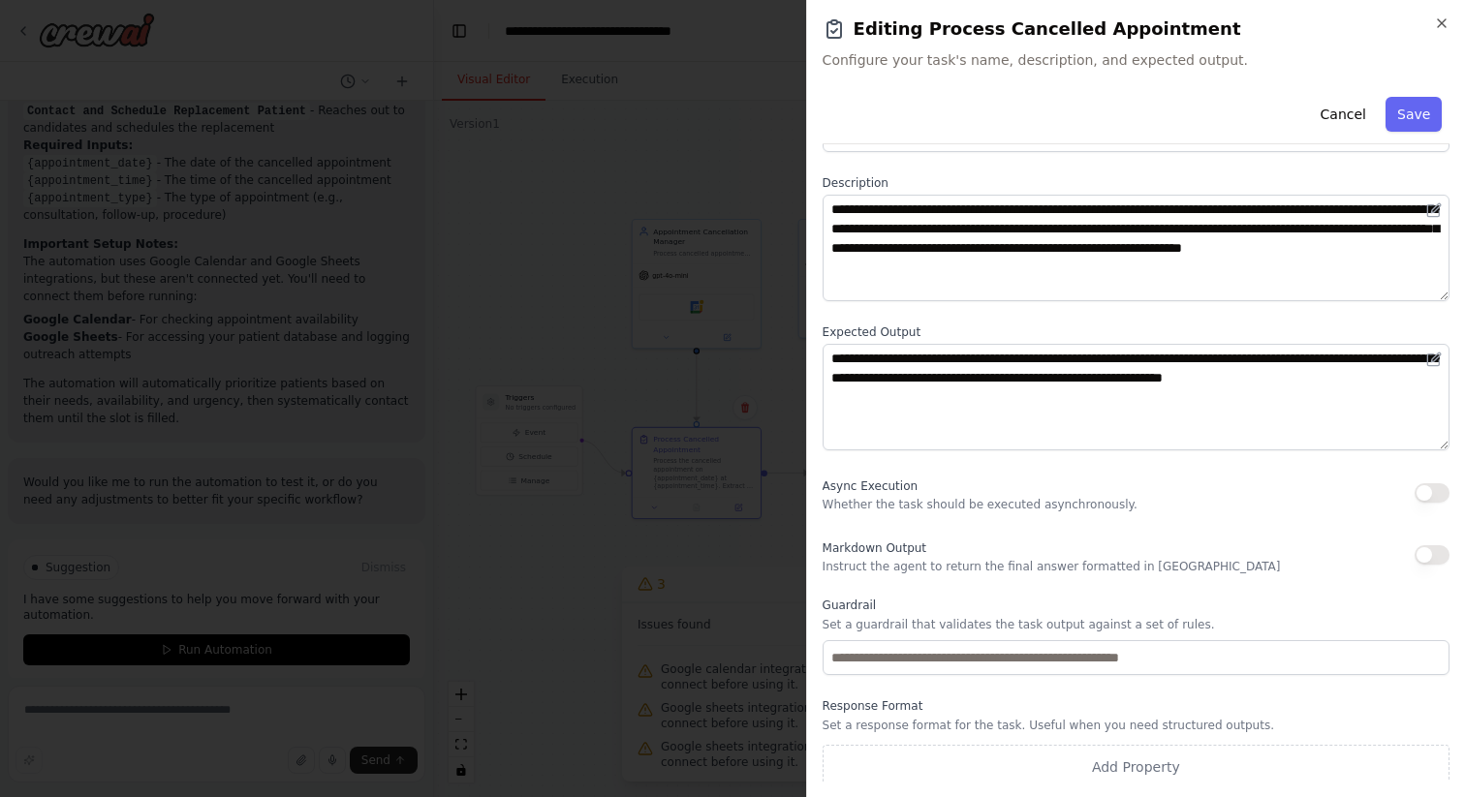
scroll to position [78, 0]
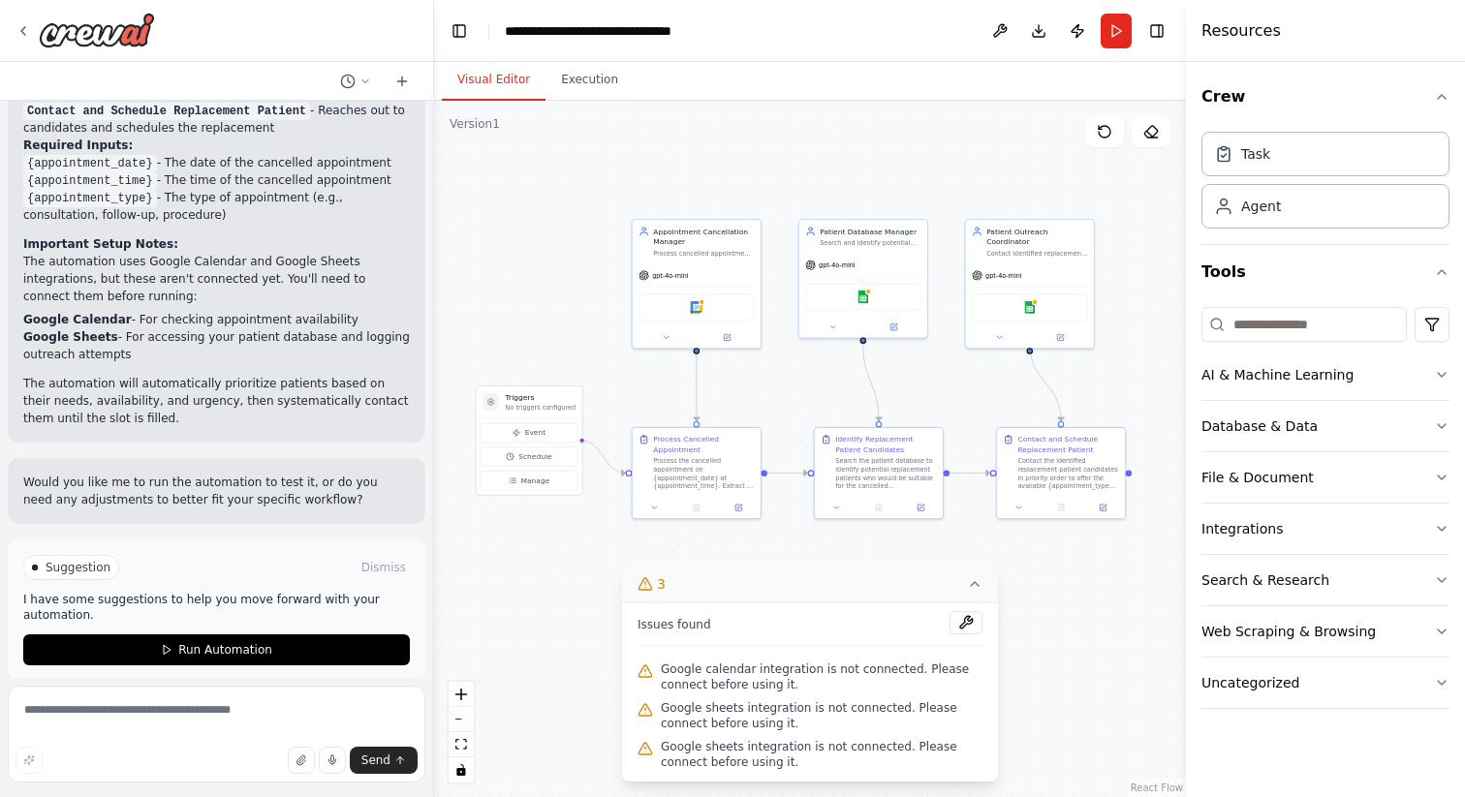
click at [974, 576] on button "3" at bounding box center [810, 585] width 376 height 36
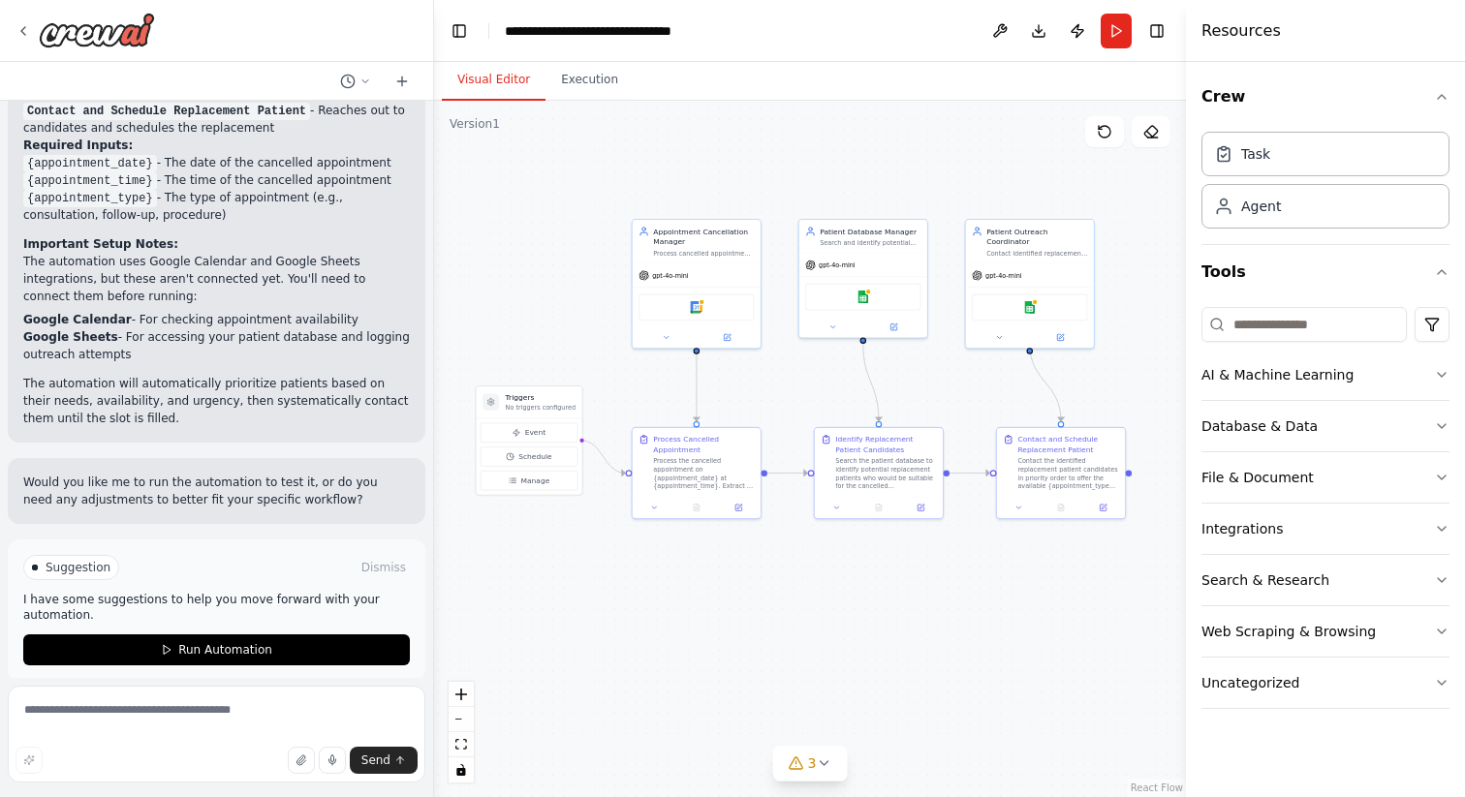
click at [918, 634] on div ".deletable-edge-delete-btn { width: 20px; height: 20px; border: 0px solid #ffff…" at bounding box center [810, 449] width 752 height 697
